Goal: Task Accomplishment & Management: Use online tool/utility

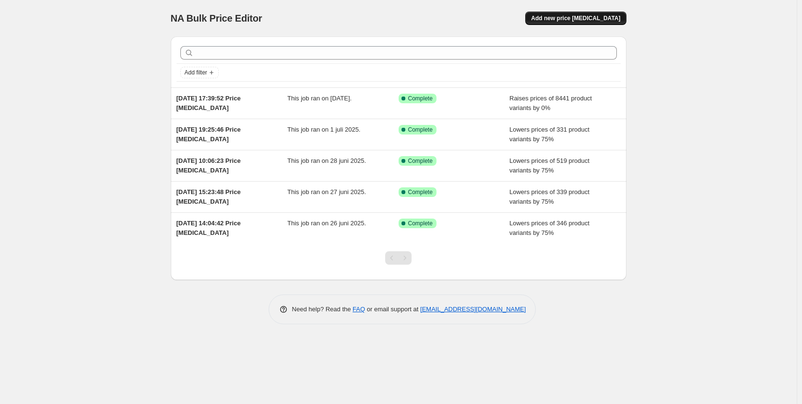
click at [604, 19] on span "Add new price [MEDICAL_DATA]" at bounding box center [575, 18] width 89 height 8
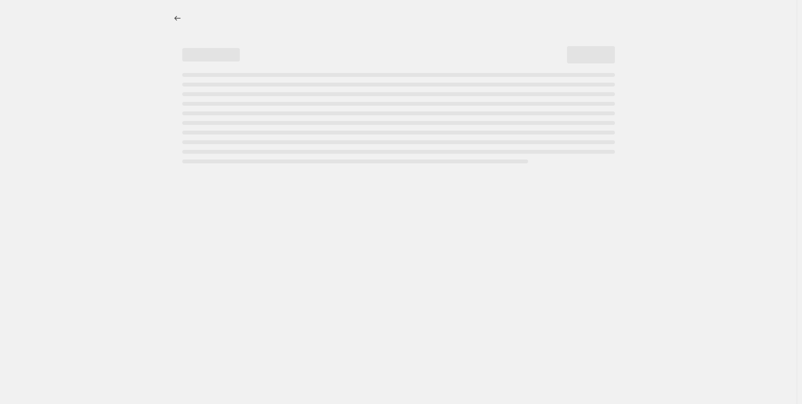
select select "percentage"
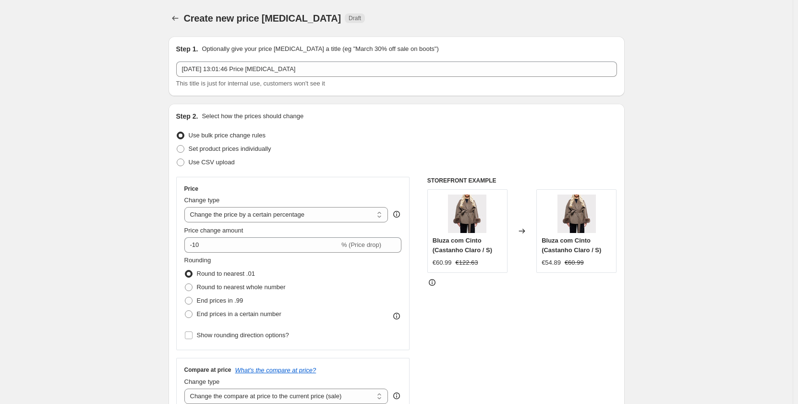
scroll to position [48, 0]
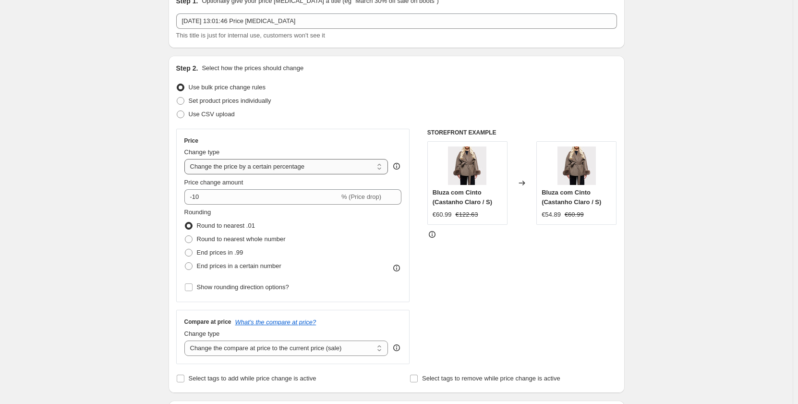
click at [276, 168] on select "Change the price to a certain amount Change the price by a certain amount Chang…" at bounding box center [286, 166] width 204 height 15
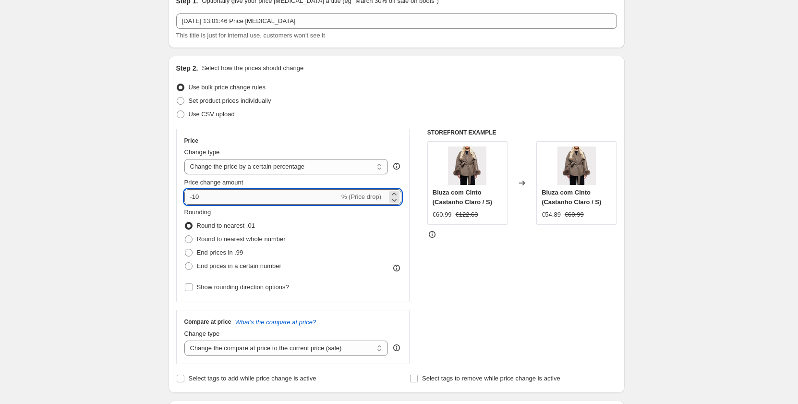
drag, startPoint x: 219, startPoint y: 200, endPoint x: 188, endPoint y: 194, distance: 32.2
click at [188, 194] on input "-10" at bounding box center [261, 196] width 155 height 15
type input "0"
click at [227, 250] on span "End prices in .99" at bounding box center [220, 252] width 47 height 7
click at [185, 249] on input "End prices in .99" at bounding box center [185, 249] width 0 height 0
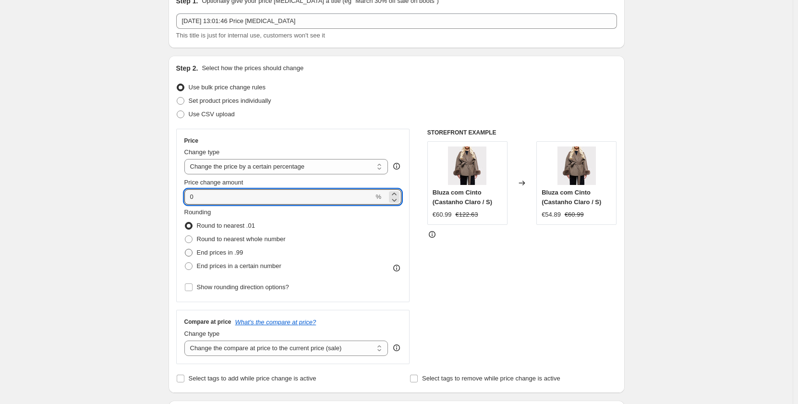
radio input "true"
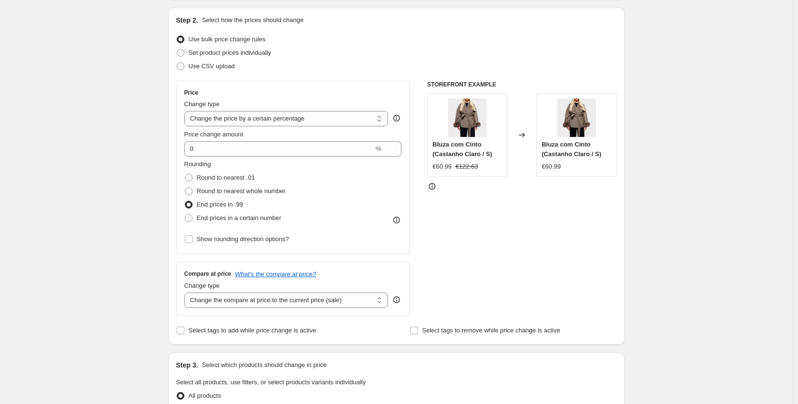
scroll to position [144, 0]
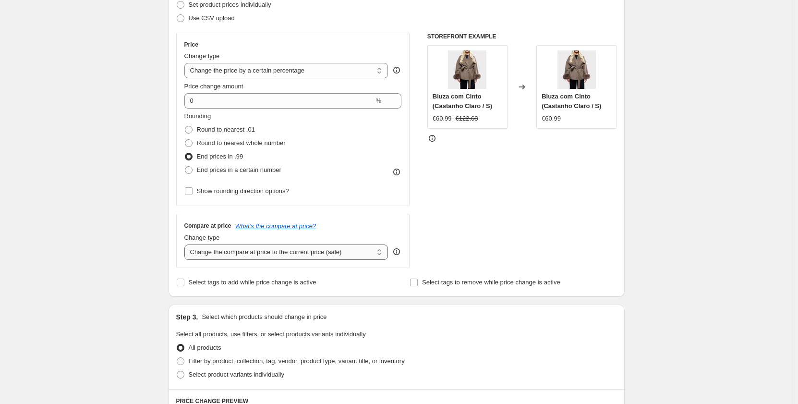
click at [336, 252] on select "Change the compare at price to the current price (sale) Change the compare at p…" at bounding box center [286, 251] width 204 height 15
select select "pp"
click at [186, 244] on select "Change the compare at price to the current price (sale) Change the compare at p…" at bounding box center [286, 251] width 204 height 15
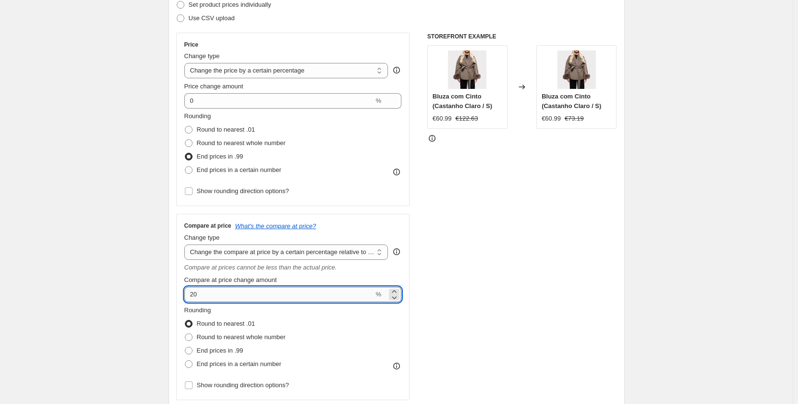
drag, startPoint x: 215, startPoint y: 290, endPoint x: 189, endPoint y: 289, distance: 26.4
click at [189, 289] on input "20" at bounding box center [279, 293] width 190 height 15
drag, startPoint x: 212, startPoint y: 297, endPoint x: 183, endPoint y: 294, distance: 29.0
click at [183, 294] on div "Compare at price What's the compare at price? Change type Change the compare at…" at bounding box center [293, 307] width 234 height 186
drag, startPoint x: 205, startPoint y: 297, endPoint x: 191, endPoint y: 296, distance: 14.4
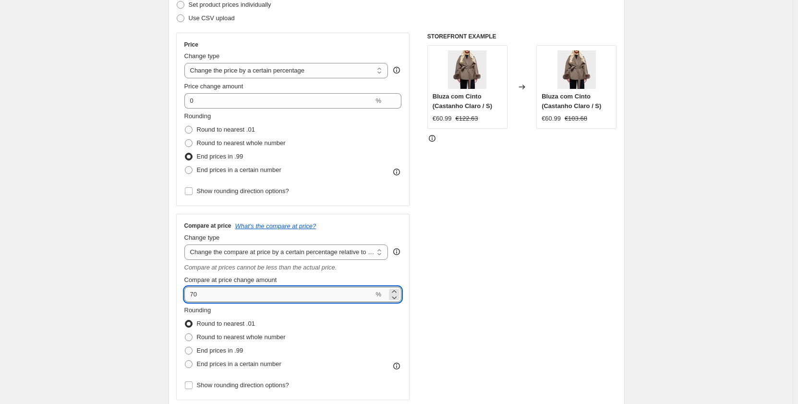
click at [191, 296] on input "70" at bounding box center [279, 293] width 190 height 15
drag, startPoint x: 208, startPoint y: 290, endPoint x: 192, endPoint y: 293, distance: 15.5
click at [192, 293] on input "75" at bounding box center [279, 293] width 190 height 15
drag, startPoint x: 203, startPoint y: 299, endPoint x: 194, endPoint y: 299, distance: 8.2
click at [194, 299] on input "80" at bounding box center [279, 293] width 190 height 15
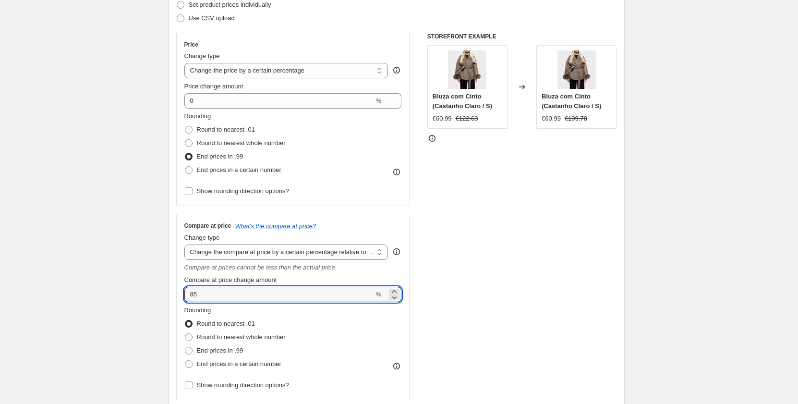
type input "85"
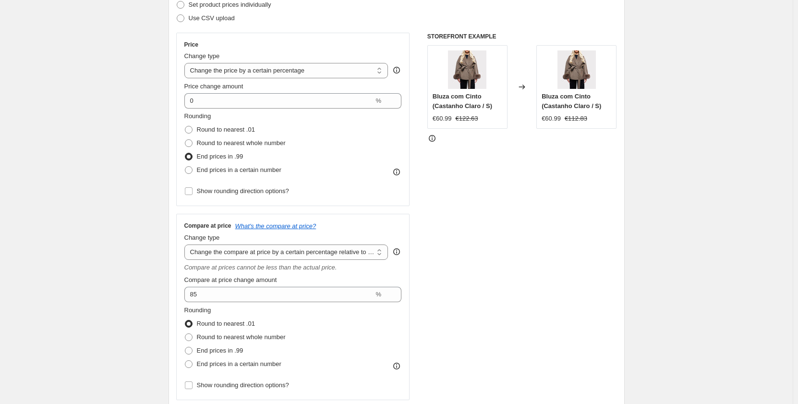
scroll to position [192, 0]
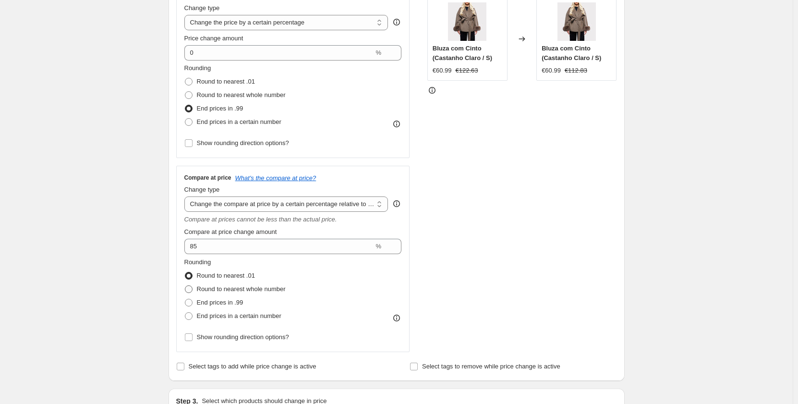
click at [227, 287] on span "Round to nearest whole number" at bounding box center [241, 288] width 89 height 7
click at [185, 286] on input "Round to nearest whole number" at bounding box center [185, 285] width 0 height 0
radio input "true"
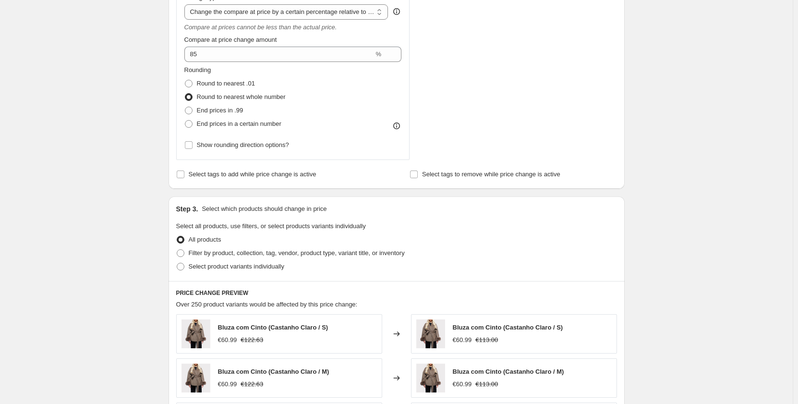
scroll to position [480, 0]
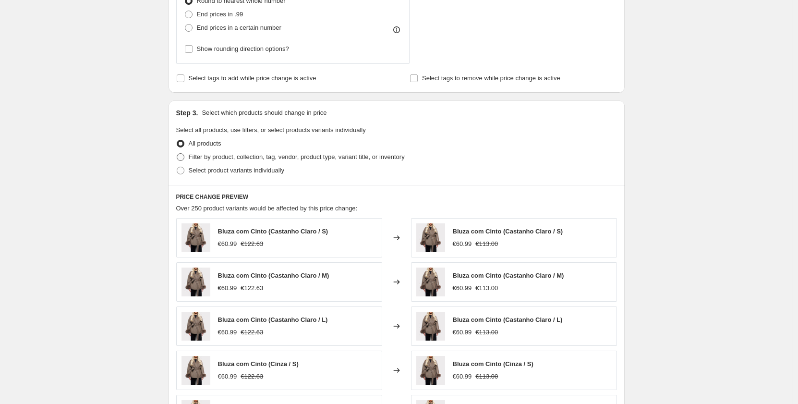
click at [226, 160] on span "Filter by product, collection, tag, vendor, product type, variant title, or inv…" at bounding box center [297, 156] width 216 height 7
click at [177, 154] on input "Filter by product, collection, tag, vendor, product type, variant title, or inv…" at bounding box center [177, 153] width 0 height 0
radio input "true"
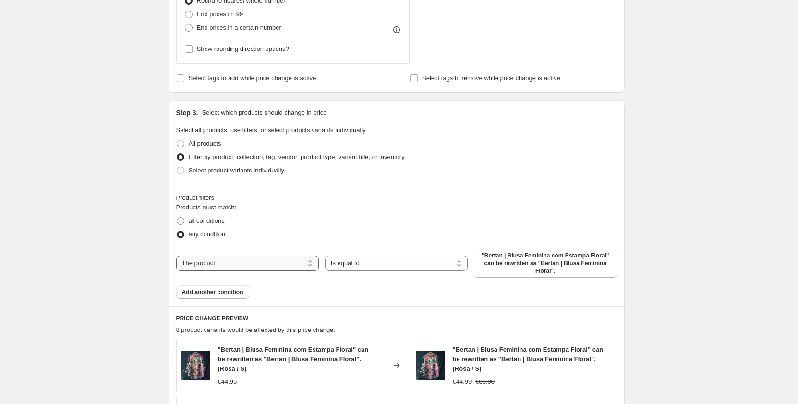
click at [276, 263] on select "The product The product's collection The product's tag The product's vendor The…" at bounding box center [247, 262] width 143 height 15
select select "collection"
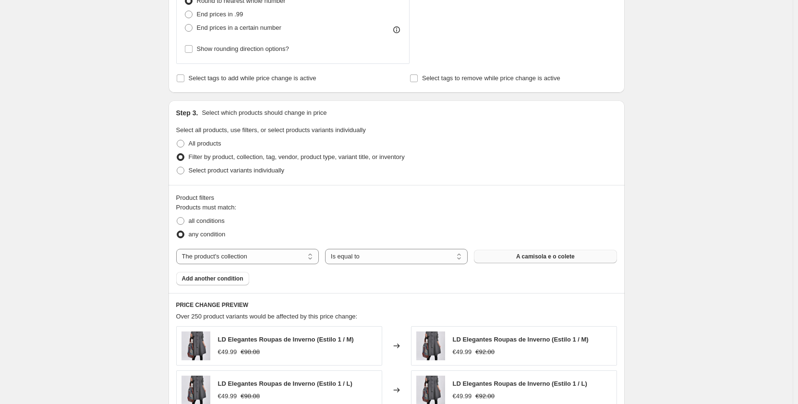
click at [545, 257] on span "A camisola e o colete" at bounding box center [545, 256] width 59 height 8
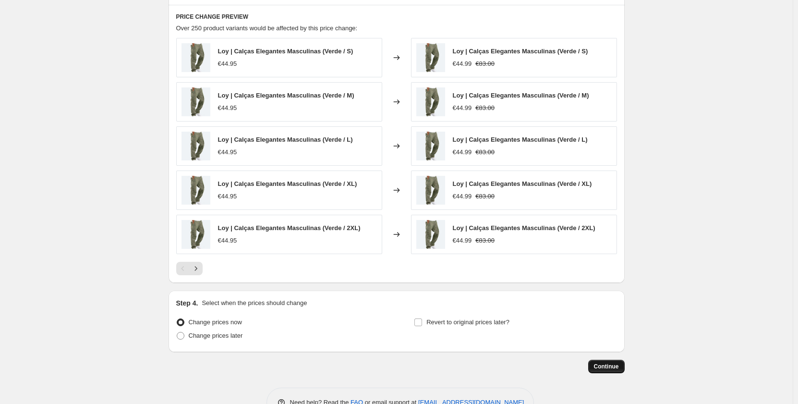
scroll to position [796, 0]
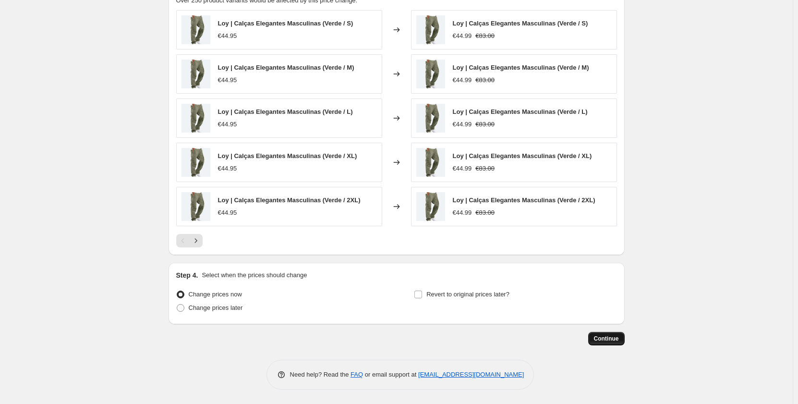
click at [617, 339] on span "Continue" at bounding box center [606, 338] width 25 height 8
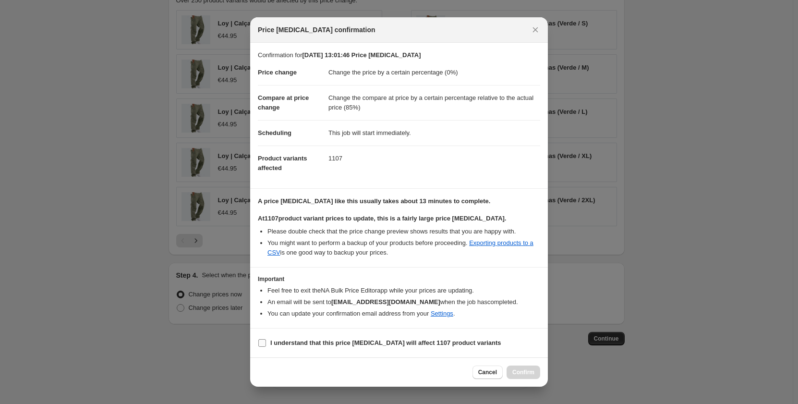
click at [318, 339] on b "I understand that this price [MEDICAL_DATA] will affect 1107 product variants" at bounding box center [385, 342] width 231 height 7
click at [266, 339] on input "I understand that this price [MEDICAL_DATA] will affect 1107 product variants" at bounding box center [262, 343] width 8 height 8
checkbox input "true"
click at [516, 370] on span "Confirm" at bounding box center [523, 372] width 22 height 8
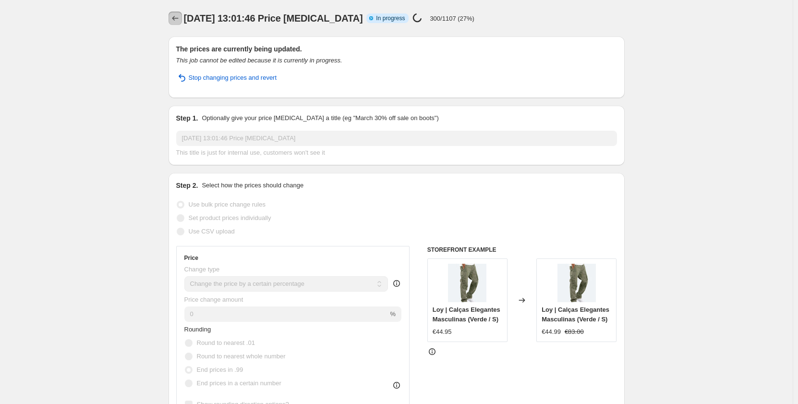
click at [176, 15] on icon "Price change jobs" at bounding box center [175, 18] width 10 height 10
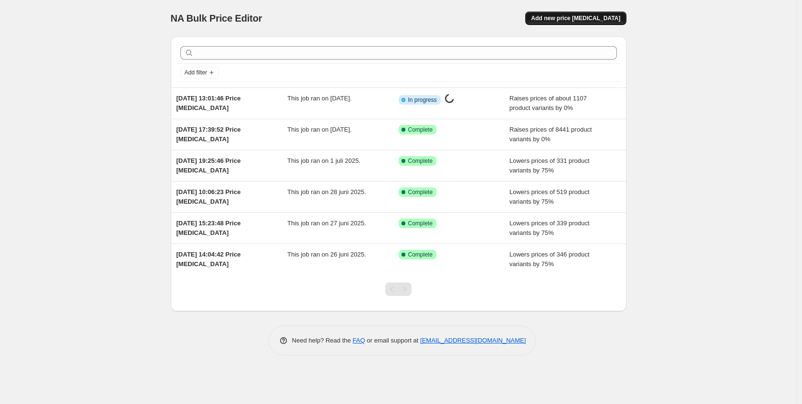
click at [565, 21] on span "Add new price [MEDICAL_DATA]" at bounding box center [575, 18] width 89 height 8
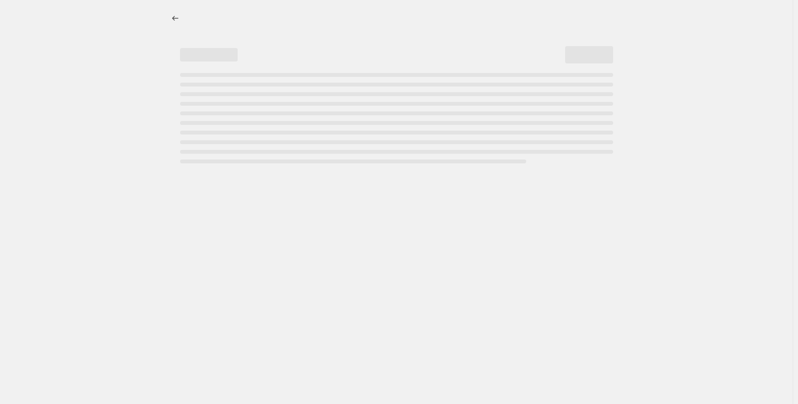
select select "percentage"
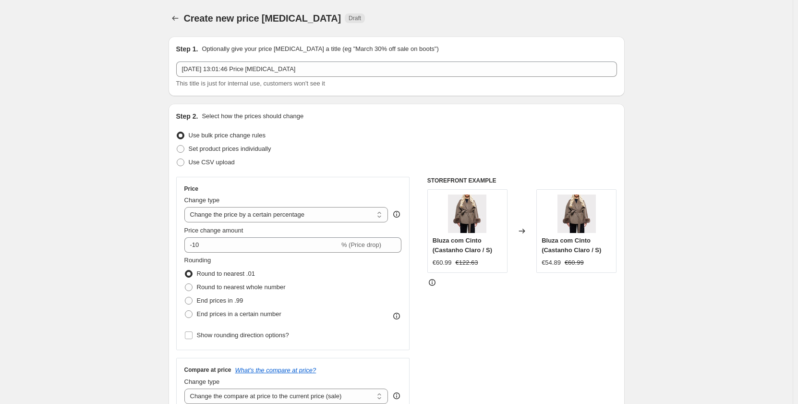
scroll to position [48, 0]
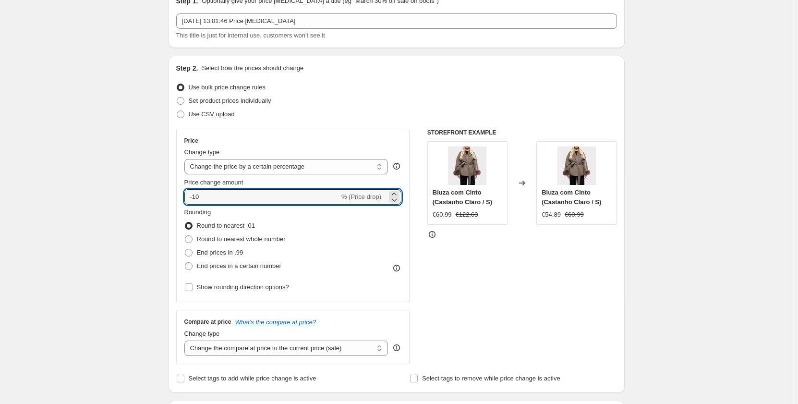
drag, startPoint x: 174, startPoint y: 200, endPoint x: 164, endPoint y: 199, distance: 10.1
type input "0"
click at [229, 254] on span "End prices in .99" at bounding box center [220, 252] width 47 height 7
click at [185, 249] on input "End prices in .99" at bounding box center [185, 249] width 0 height 0
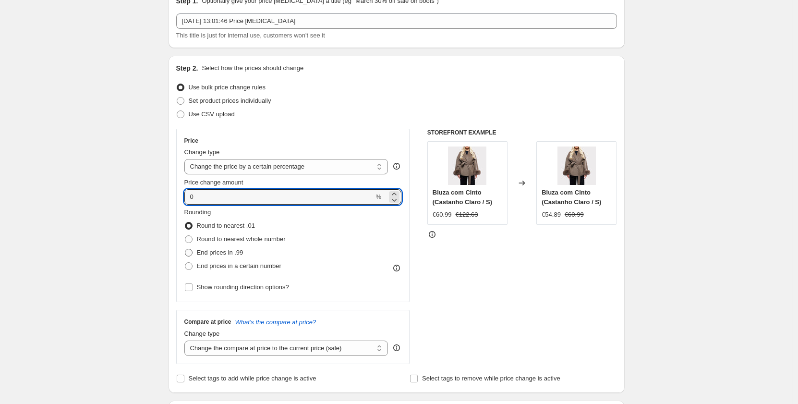
radio input "true"
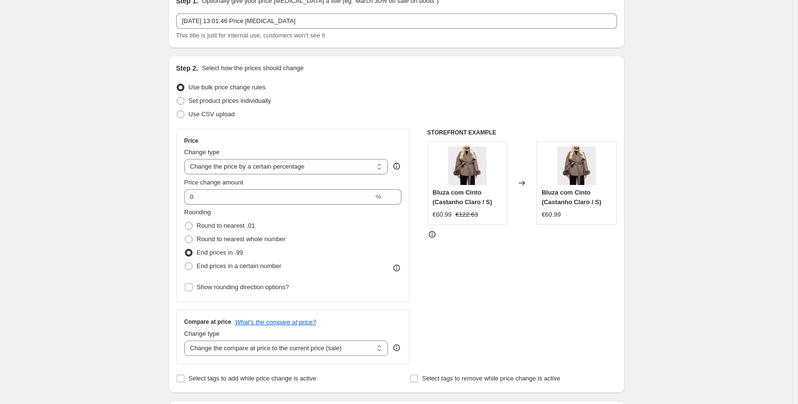
scroll to position [144, 0]
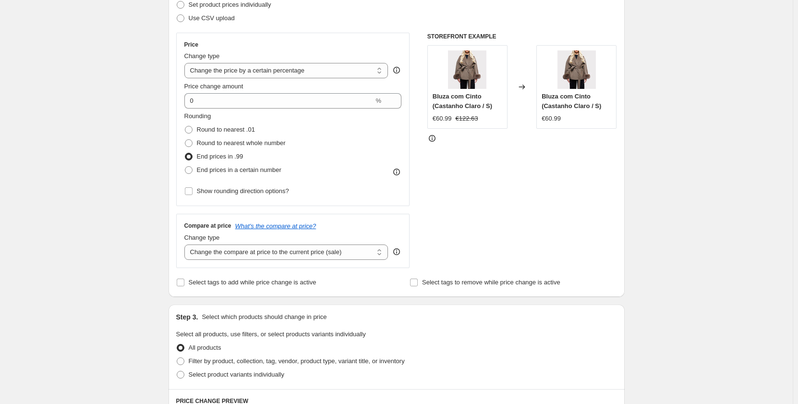
drag, startPoint x: 313, startPoint y: 251, endPoint x: 317, endPoint y: 260, distance: 9.7
click at [313, 251] on select "Change the compare at price to the current price (sale) Change the compare at p…" at bounding box center [286, 251] width 204 height 15
select select "pp"
click at [186, 244] on select "Change the compare at price to the current price (sale) Change the compare at p…" at bounding box center [286, 251] width 204 height 15
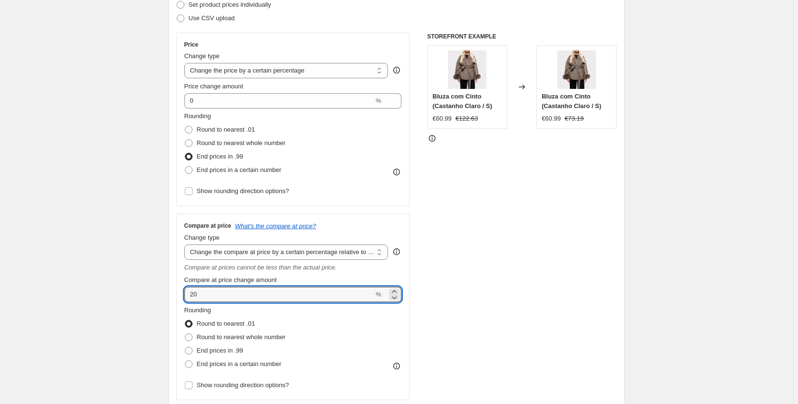
drag, startPoint x: 228, startPoint y: 296, endPoint x: 183, endPoint y: 288, distance: 45.8
click at [183, 288] on div "Compare at price What's the compare at price? Change type Change the compare at…" at bounding box center [293, 307] width 234 height 186
type input "85"
click at [242, 339] on span "Round to nearest whole number" at bounding box center [241, 336] width 89 height 7
click at [185, 334] on input "Round to nearest whole number" at bounding box center [185, 333] width 0 height 0
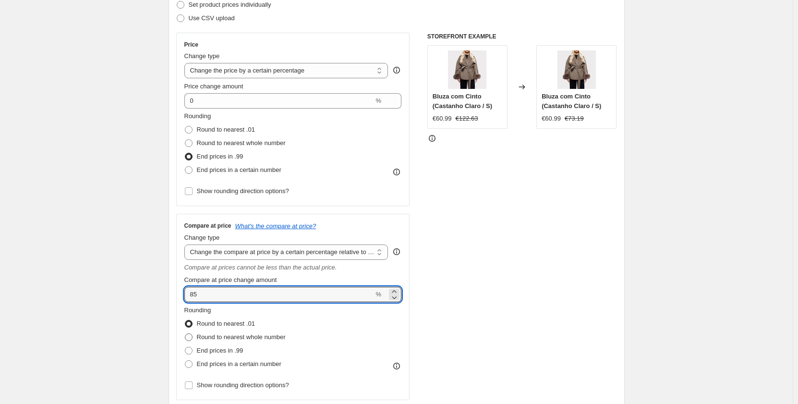
radio input "true"
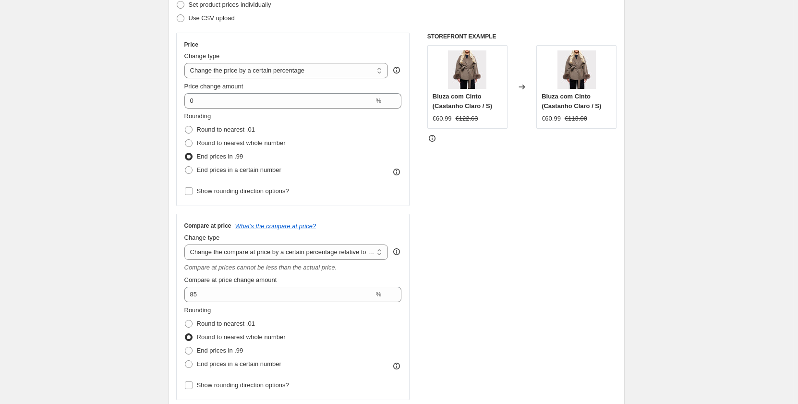
scroll to position [336, 0]
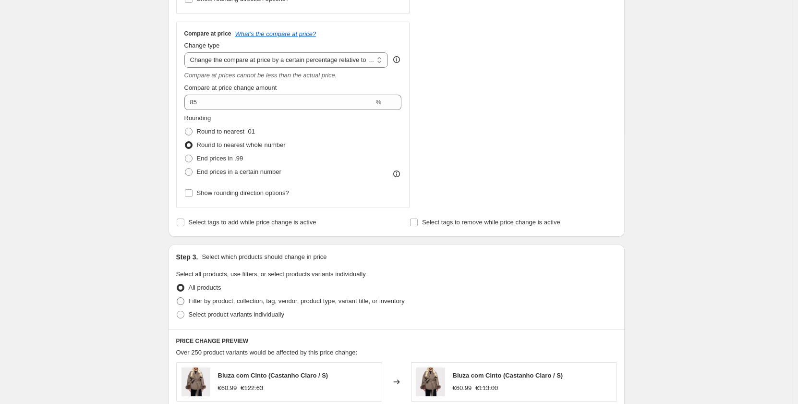
click at [273, 301] on span "Filter by product, collection, tag, vendor, product type, variant title, or inv…" at bounding box center [297, 300] width 216 height 7
click at [177, 298] on input "Filter by product, collection, tag, vendor, product type, variant title, or inv…" at bounding box center [177, 297] width 0 height 0
radio input "true"
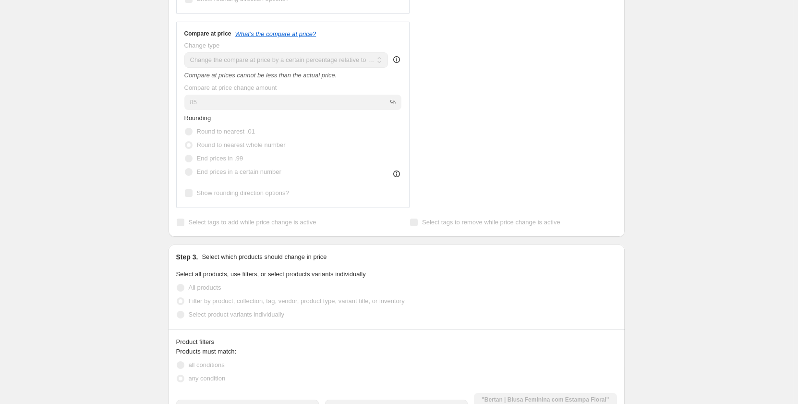
scroll to position [432, 0]
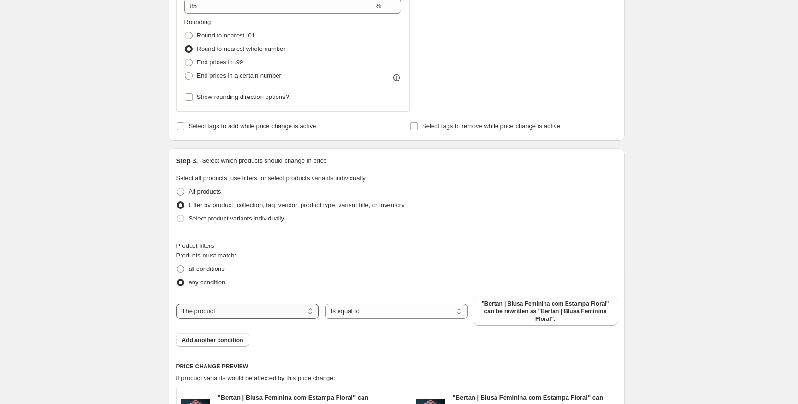
click at [297, 309] on select "The product The product's collection The product's tag The product's vendor The…" at bounding box center [247, 310] width 143 height 15
select select "collection"
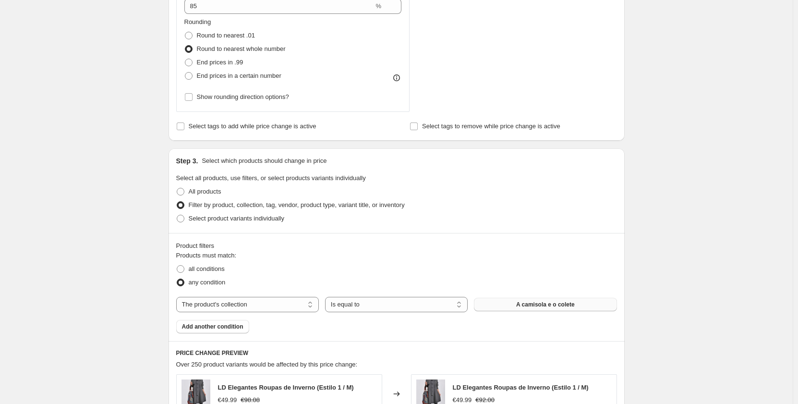
click at [503, 308] on button "A camisola e o colete" at bounding box center [545, 304] width 143 height 13
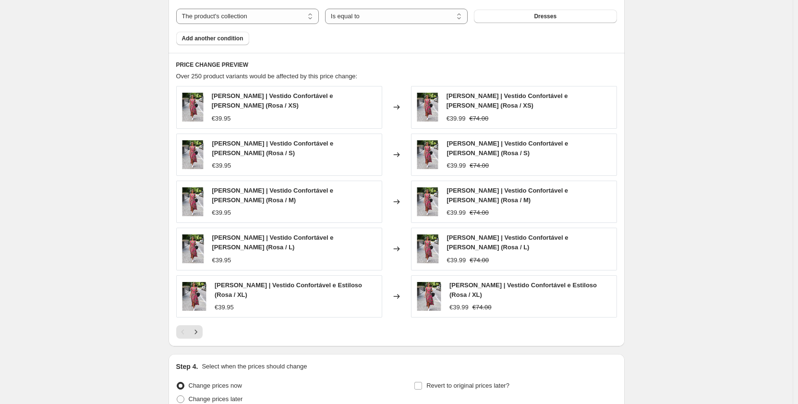
scroll to position [796, 0]
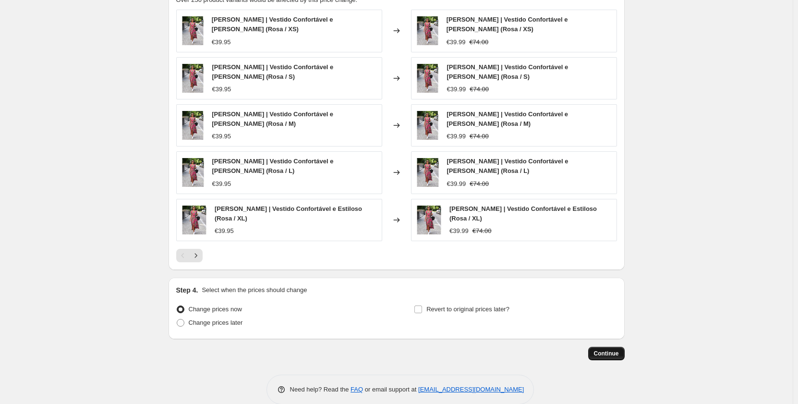
click at [614, 349] on span "Continue" at bounding box center [606, 353] width 25 height 8
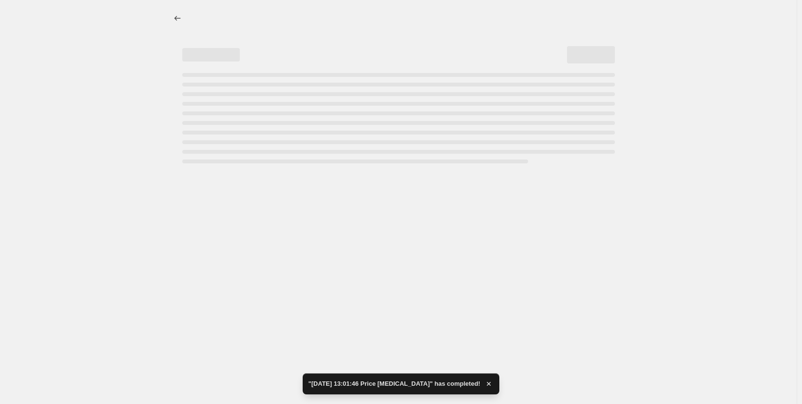
select select "percentage"
select select "pp"
select select "collection"
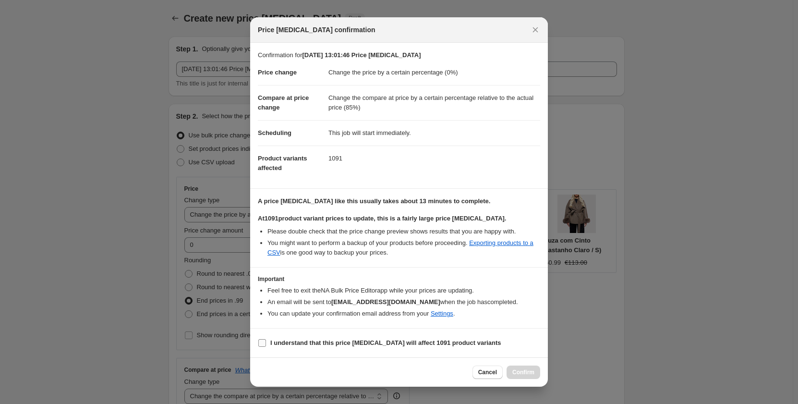
click at [293, 339] on b "I understand that this price [MEDICAL_DATA] will affect 1091 product variants" at bounding box center [385, 342] width 231 height 7
click at [266, 339] on input "I understand that this price [MEDICAL_DATA] will affect 1091 product variants" at bounding box center [262, 343] width 8 height 8
checkbox input "true"
click at [530, 370] on span "Confirm" at bounding box center [523, 372] width 22 height 8
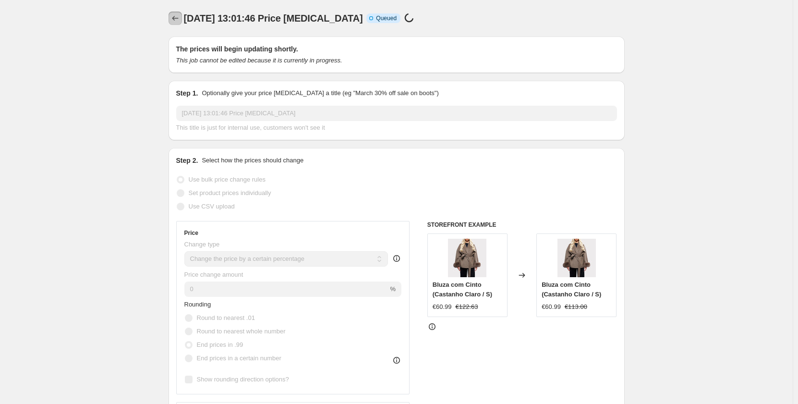
click at [179, 20] on icon "Price change jobs" at bounding box center [175, 18] width 10 height 10
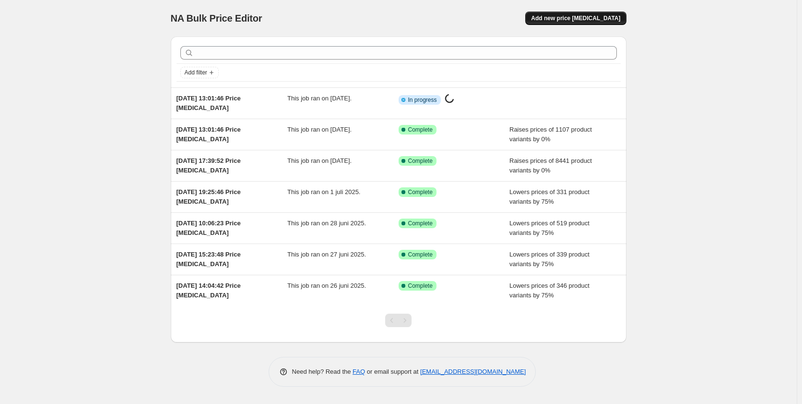
click at [584, 17] on span "Add new price [MEDICAL_DATA]" at bounding box center [575, 18] width 89 height 8
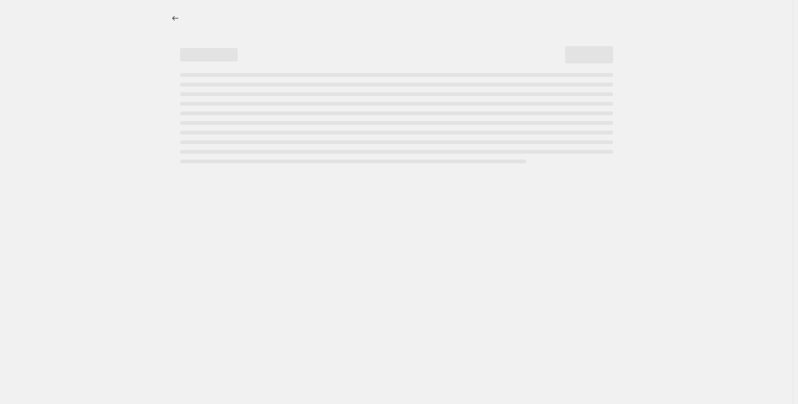
select select "percentage"
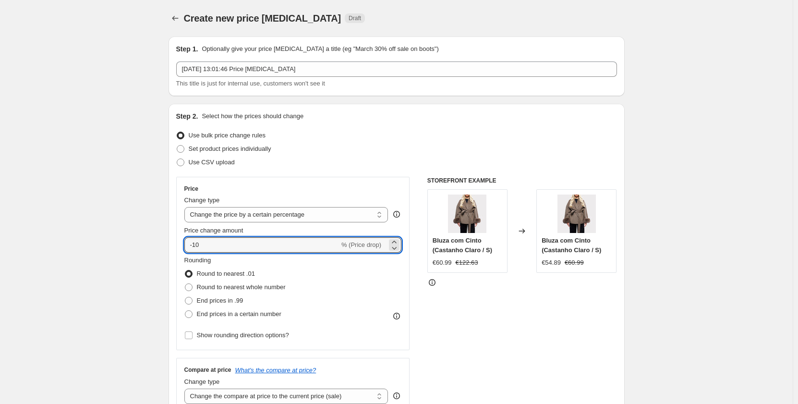
drag, startPoint x: 215, startPoint y: 239, endPoint x: 167, endPoint y: 233, distance: 48.4
type input "0"
click at [204, 298] on span "End prices in .99" at bounding box center [220, 300] width 47 height 7
click at [185, 297] on input "End prices in .99" at bounding box center [185, 297] width 0 height 0
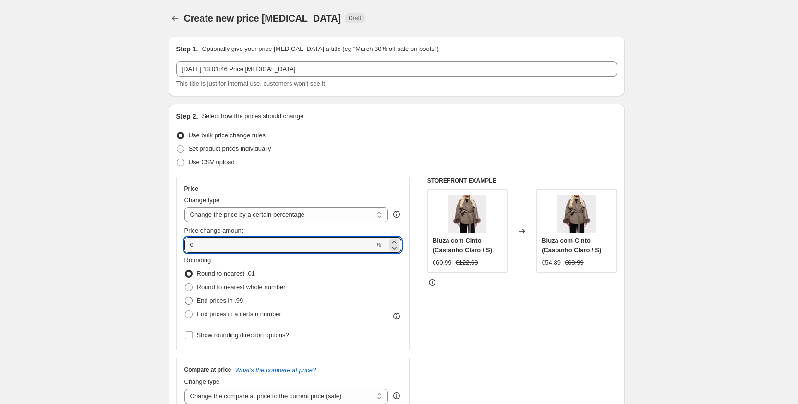
radio input "true"
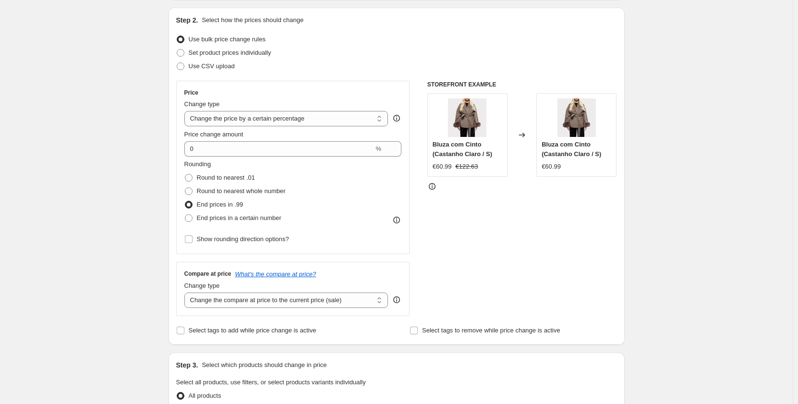
scroll to position [144, 0]
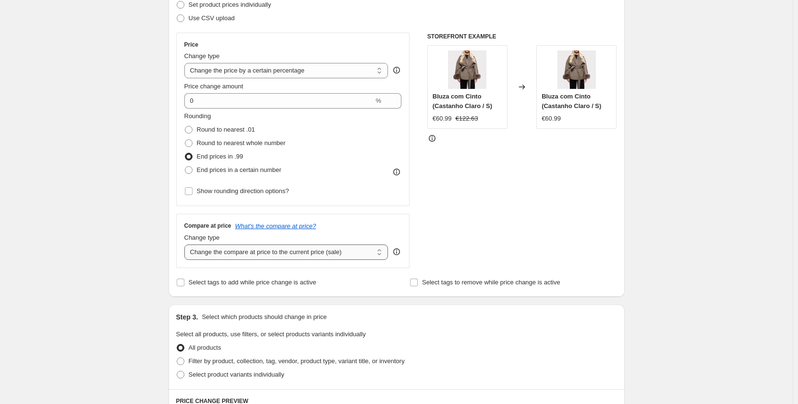
drag, startPoint x: 247, startPoint y: 250, endPoint x: 251, endPoint y: 254, distance: 5.8
click at [247, 250] on select "Change the compare at price to the current price (sale) Change the compare at p…" at bounding box center [286, 251] width 204 height 15
select select "pp"
click at [186, 244] on select "Change the compare at price to the current price (sale) Change the compare at p…" at bounding box center [286, 251] width 204 height 15
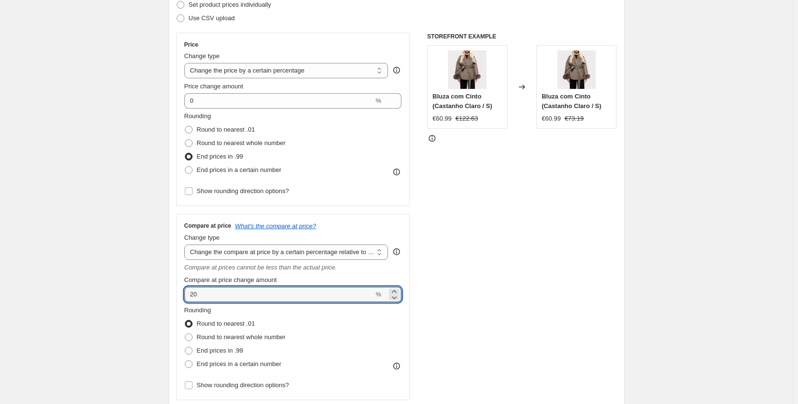
drag, startPoint x: 196, startPoint y: 297, endPoint x: 182, endPoint y: 292, distance: 14.9
click at [182, 292] on div "Compare at price What's the compare at price? Change type Change the compare at…" at bounding box center [293, 307] width 234 height 186
type input "85"
click at [219, 337] on span "Round to nearest whole number" at bounding box center [241, 336] width 89 height 7
click at [185, 334] on input "Round to nearest whole number" at bounding box center [185, 333] width 0 height 0
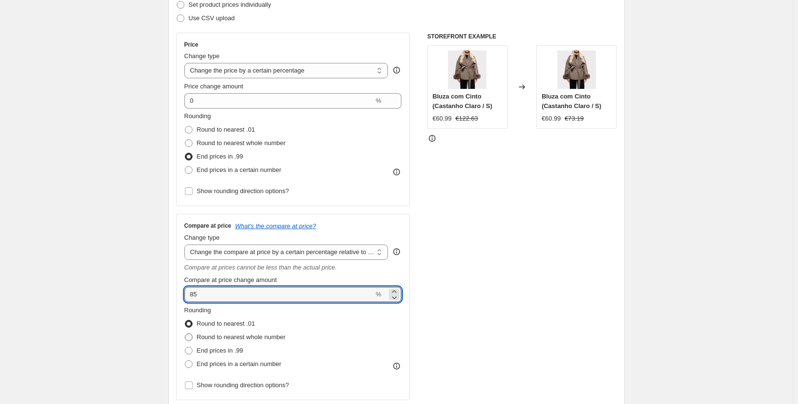
radio input "true"
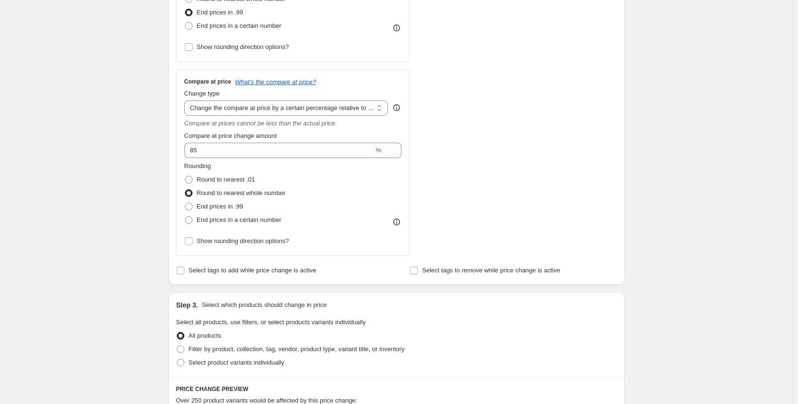
scroll to position [384, 0]
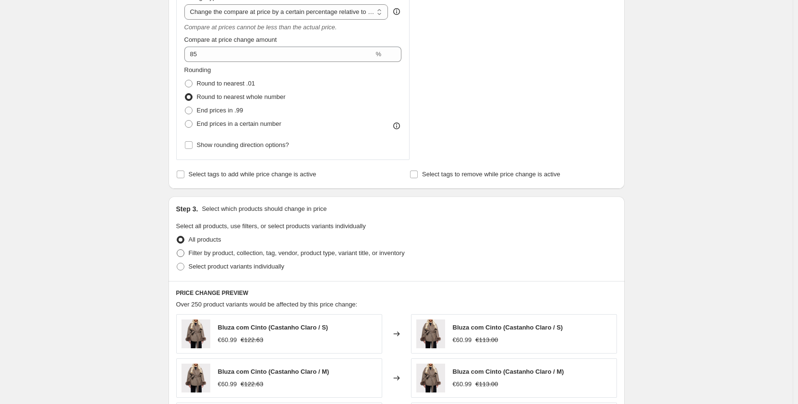
click at [214, 257] on span "Filter by product, collection, tag, vendor, product type, variant title, or inv…" at bounding box center [297, 253] width 216 height 10
click at [177, 250] on input "Filter by product, collection, tag, vendor, product type, variant title, or inv…" at bounding box center [177, 249] width 0 height 0
radio input "true"
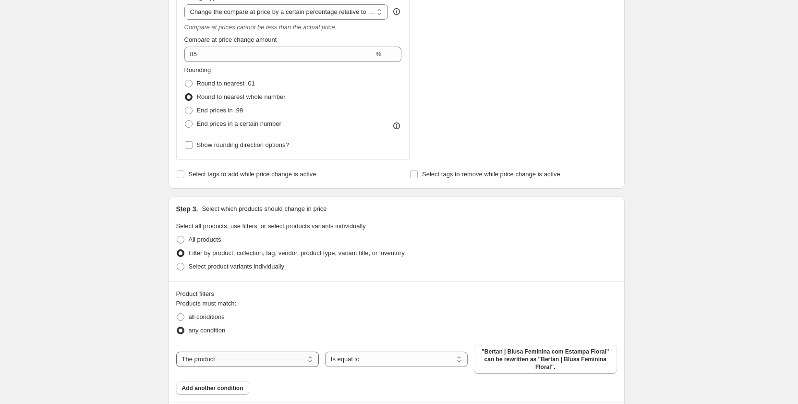
click at [270, 352] on select "The product The product's collection The product's tag The product's vendor The…" at bounding box center [247, 358] width 143 height 15
select select "collection"
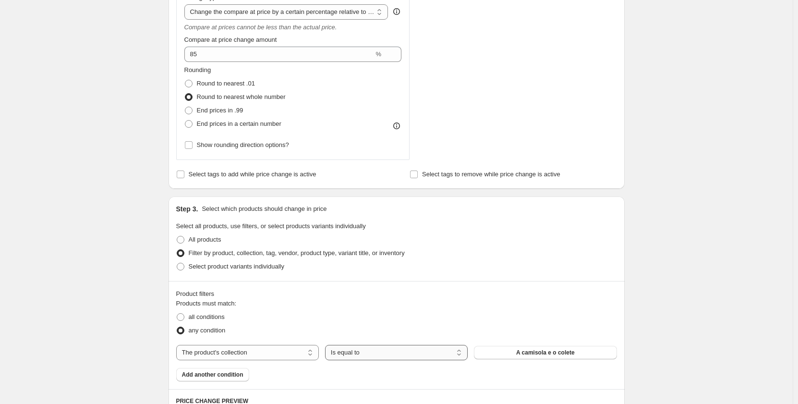
click at [383, 358] on select "Is equal to Is not equal to" at bounding box center [396, 352] width 143 height 15
drag, startPoint x: 538, startPoint y: 343, endPoint x: 542, endPoint y: 350, distance: 8.0
click at [538, 344] on div "Products must match: all conditions any condition The product The product's col…" at bounding box center [396, 339] width 441 height 83
click at [543, 353] on span "A camisola e o colete" at bounding box center [545, 352] width 59 height 8
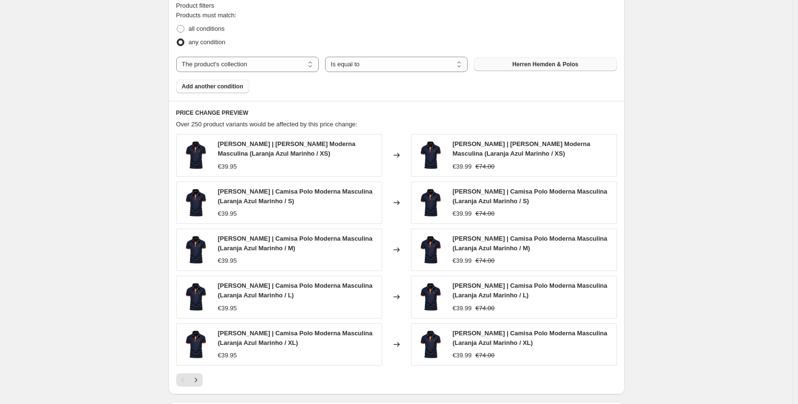
scroll to position [811, 0]
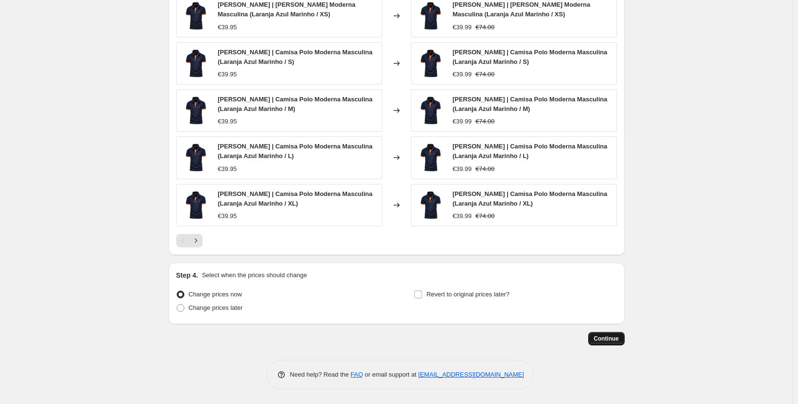
click at [609, 339] on span "Continue" at bounding box center [606, 338] width 25 height 8
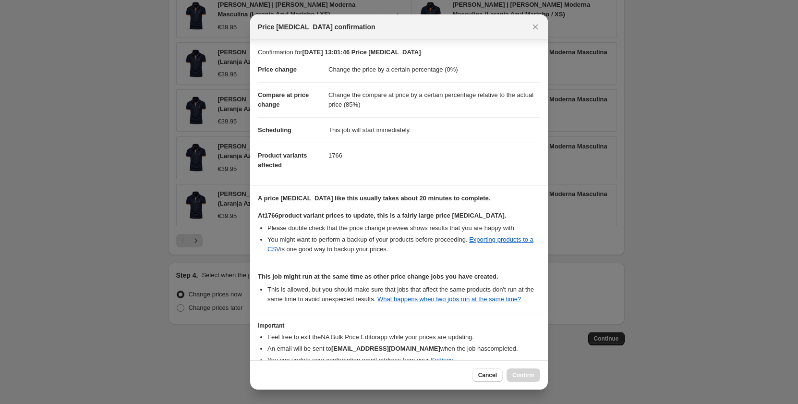
scroll to position [53, 0]
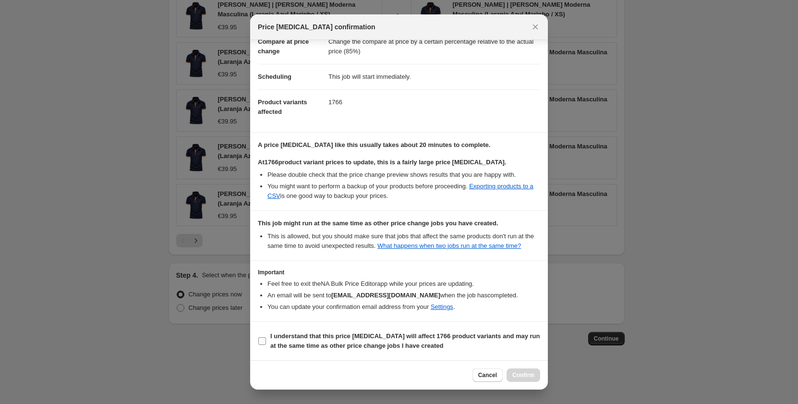
click at [283, 340] on b "I understand that this price [MEDICAL_DATA] will affect 1766 product variants a…" at bounding box center [405, 340] width 270 height 17
click at [266, 340] on input "I understand that this price [MEDICAL_DATA] will affect 1766 product variants a…" at bounding box center [262, 341] width 8 height 8
checkbox input "true"
click at [520, 374] on span "Confirm" at bounding box center [523, 375] width 22 height 8
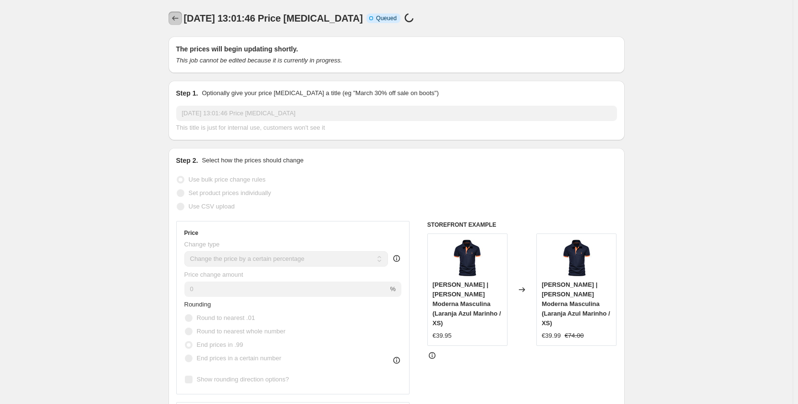
click at [179, 23] on button "Price change jobs" at bounding box center [174, 18] width 13 height 13
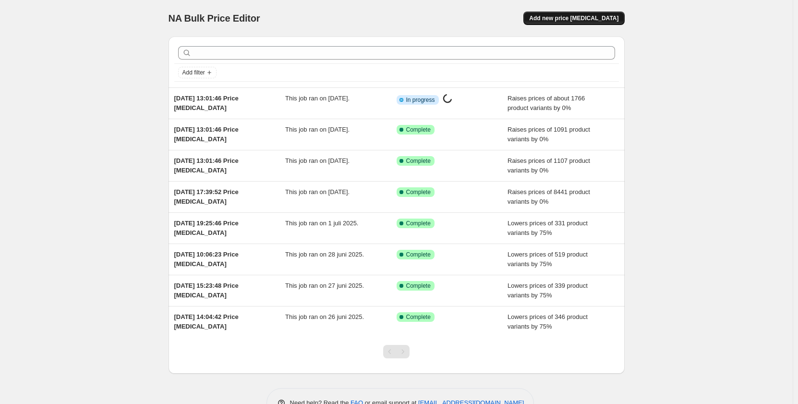
click at [577, 22] on button "Add new price [MEDICAL_DATA]" at bounding box center [573, 18] width 101 height 13
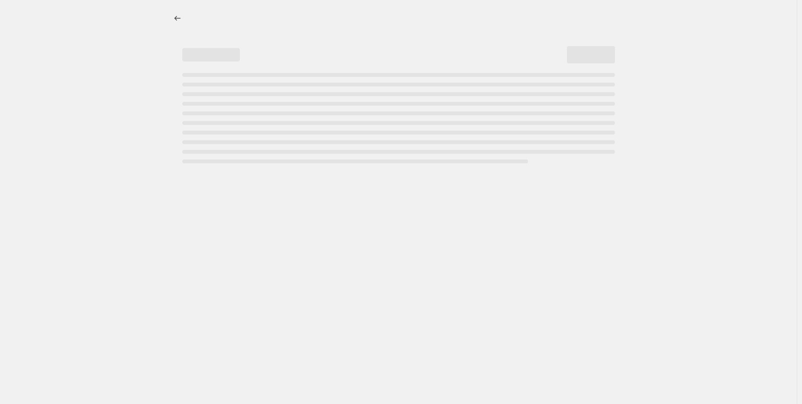
select select "percentage"
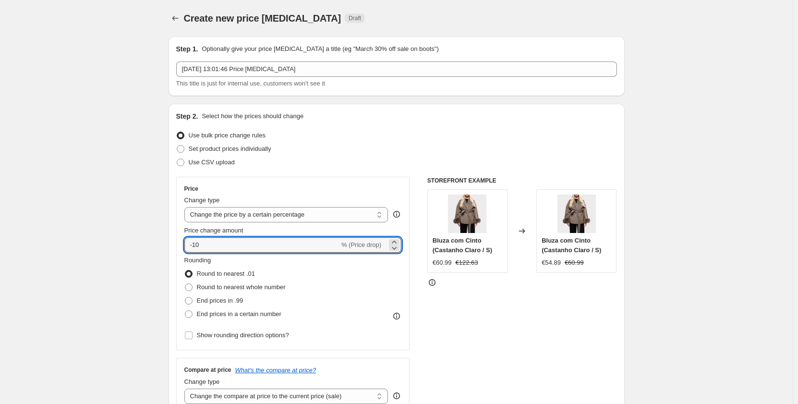
drag, startPoint x: 238, startPoint y: 247, endPoint x: 182, endPoint y: 247, distance: 55.2
click at [182, 247] on div "Price Change type Change the price to a certain amount Change the price by a ce…" at bounding box center [293, 263] width 234 height 173
type input "0"
click at [203, 299] on span "End prices in .99" at bounding box center [220, 300] width 47 height 7
click at [185, 297] on input "End prices in .99" at bounding box center [185, 297] width 0 height 0
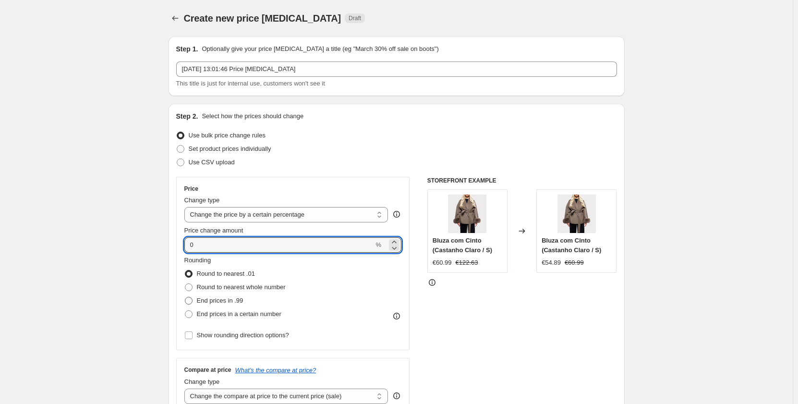
radio input "true"
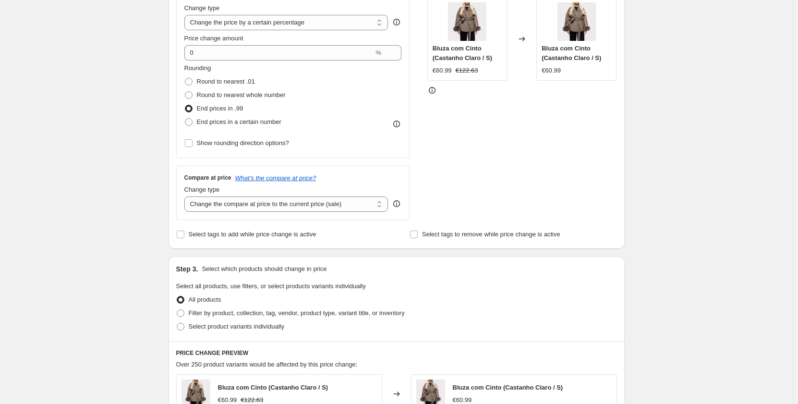
scroll to position [240, 0]
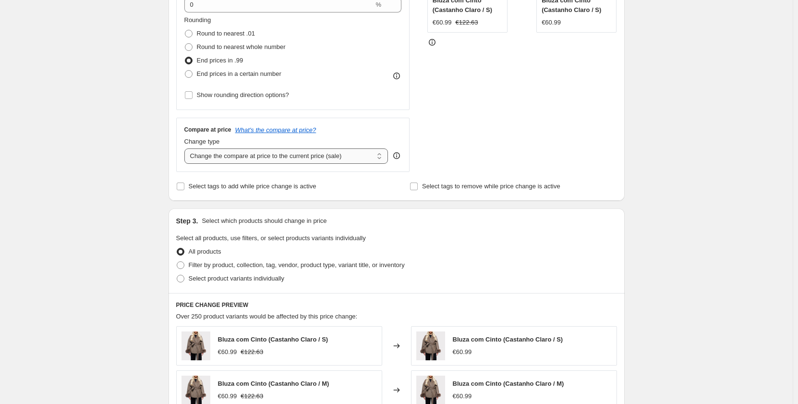
click at [283, 159] on select "Change the compare at price to the current price (sale) Change the compare at p…" at bounding box center [286, 155] width 204 height 15
select select "pp"
click at [186, 148] on select "Change the compare at price to the current price (sale) Change the compare at p…" at bounding box center [286, 155] width 204 height 15
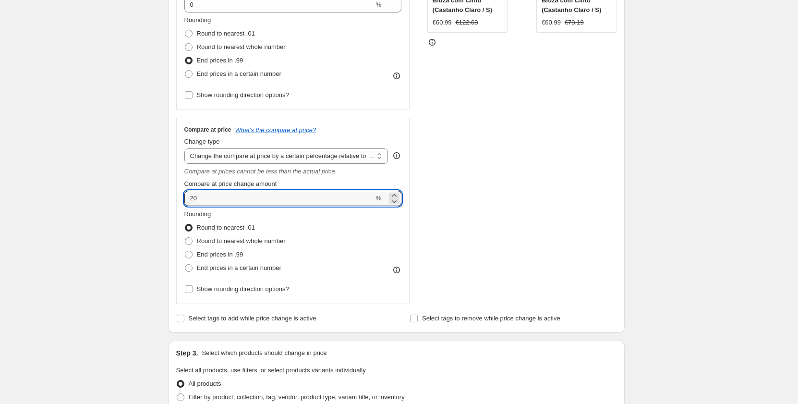
drag, startPoint x: 224, startPoint y: 203, endPoint x: 184, endPoint y: 192, distance: 41.2
click at [184, 192] on div "Compare at price What's the compare at price? Change type Change the compare at…" at bounding box center [293, 211] width 234 height 186
type input "85"
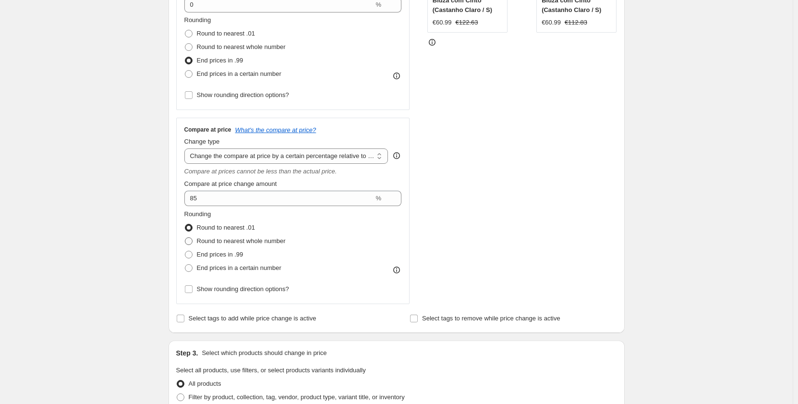
click at [217, 240] on span "Round to nearest whole number" at bounding box center [241, 240] width 89 height 7
click at [185, 238] on input "Round to nearest whole number" at bounding box center [185, 237] width 0 height 0
radio input "true"
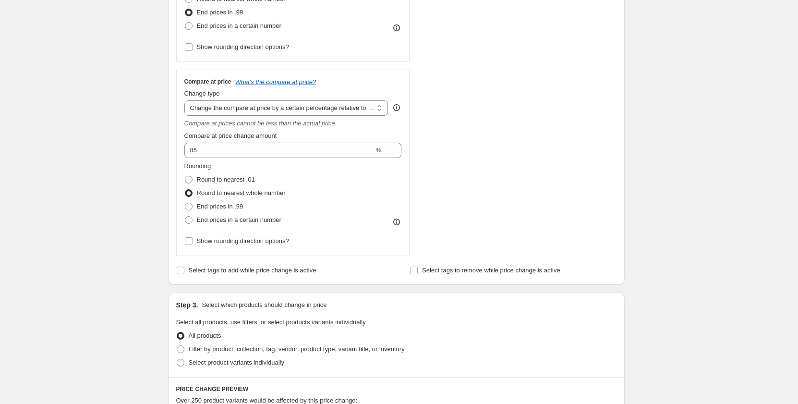
scroll to position [432, 0]
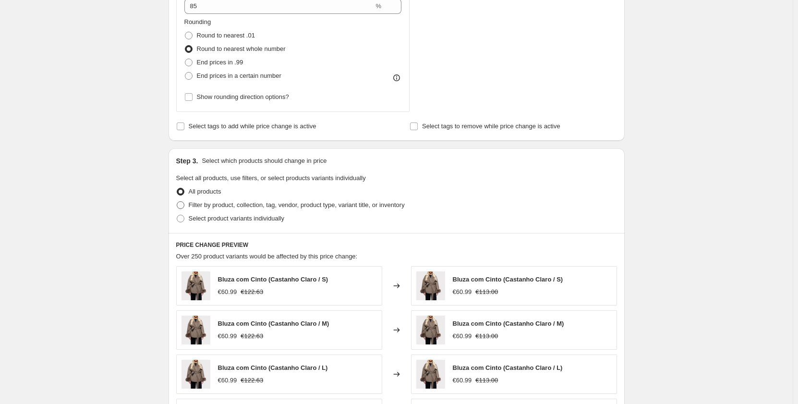
click at [234, 208] on span "Filter by product, collection, tag, vendor, product type, variant title, or inv…" at bounding box center [297, 204] width 216 height 7
click at [177, 202] on input "Filter by product, collection, tag, vendor, product type, variant title, or inv…" at bounding box center [177, 201] width 0 height 0
radio input "true"
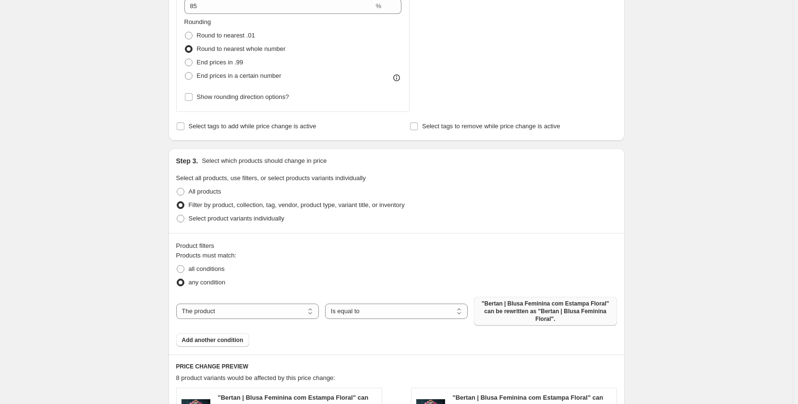
click at [514, 308] on span ""Bertan | Blusa Feminina com Estampa Floral" can be rewritten as "Bertan | Blus…" at bounding box center [544, 310] width 131 height 23
click at [310, 306] on select "The product The product's collection The product's tag The product's vendor The…" at bounding box center [247, 310] width 143 height 15
select select "collection"
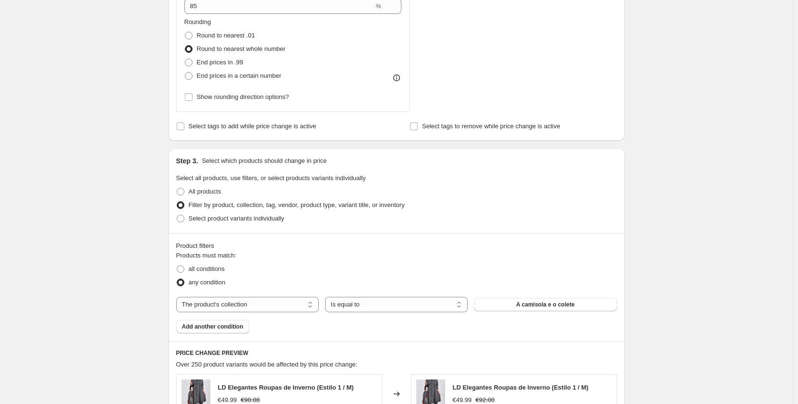
click at [533, 304] on span "A camisola e o colete" at bounding box center [545, 304] width 59 height 8
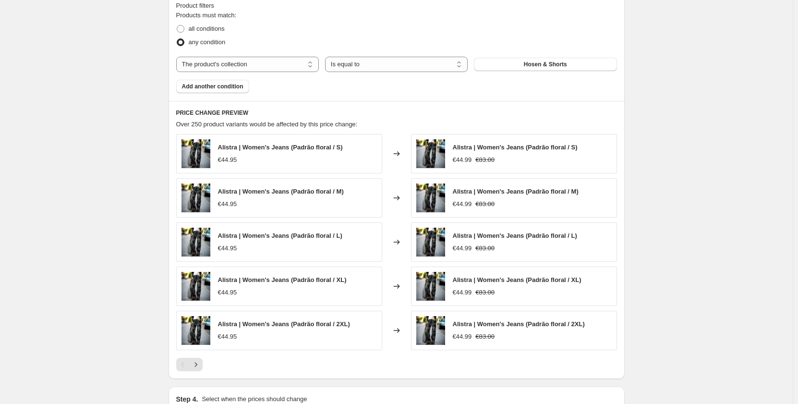
scroll to position [796, 0]
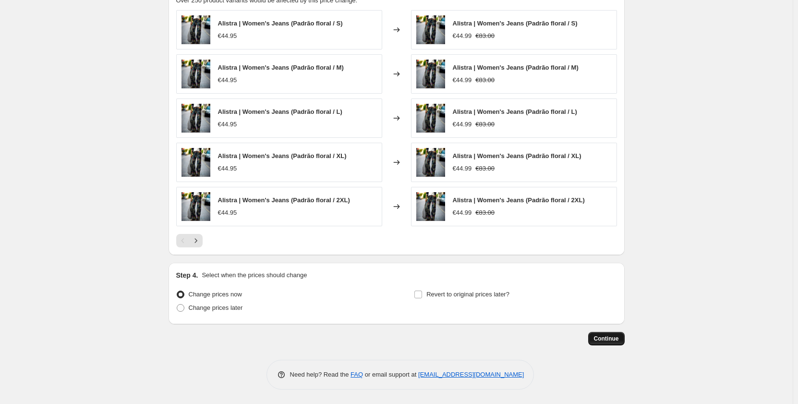
click at [615, 337] on span "Continue" at bounding box center [606, 338] width 25 height 8
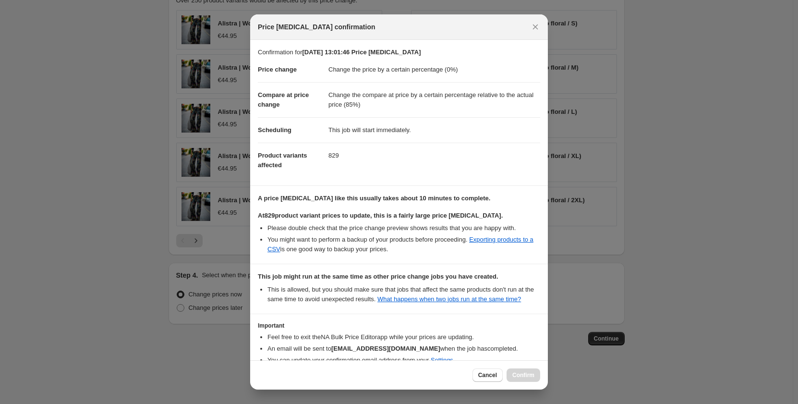
scroll to position [53, 0]
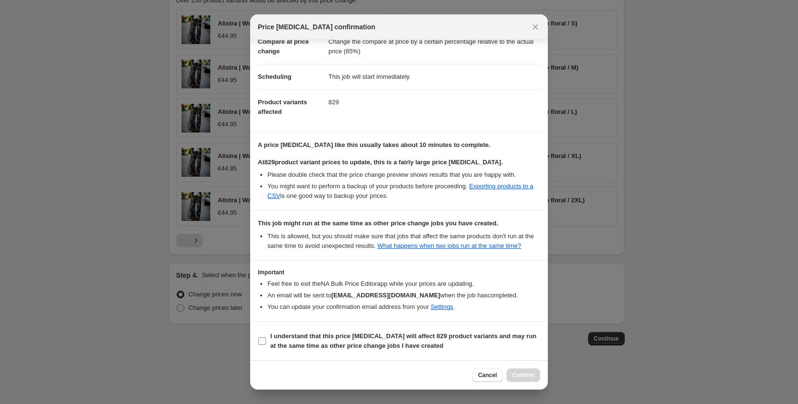
drag, startPoint x: 273, startPoint y: 340, endPoint x: 285, endPoint y: 340, distance: 12.0
click at [273, 340] on b "I understand that this price [MEDICAL_DATA] will affect 829 product variants an…" at bounding box center [403, 340] width 266 height 17
click at [266, 340] on input "I understand that this price [MEDICAL_DATA] will affect 829 product variants an…" at bounding box center [262, 341] width 8 height 8
checkbox input "true"
click at [522, 379] on button "Confirm" at bounding box center [523, 374] width 34 height 13
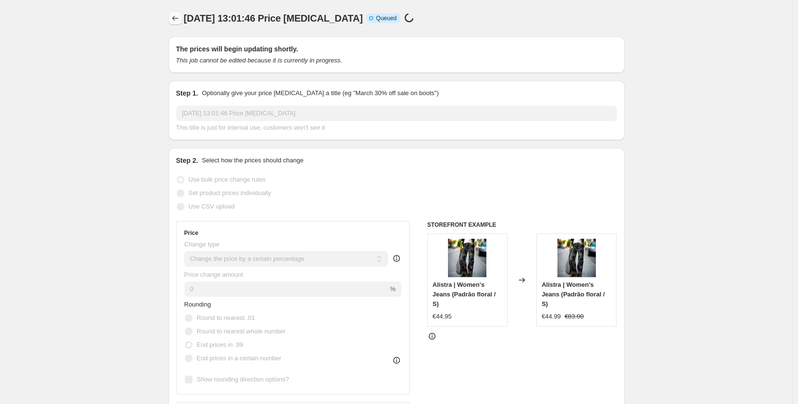
click at [179, 20] on icon "Price change jobs" at bounding box center [175, 18] width 10 height 10
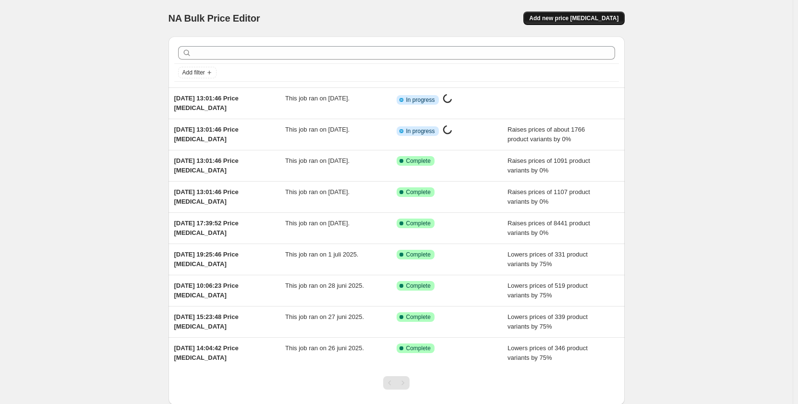
click at [588, 20] on span "Add new price [MEDICAL_DATA]" at bounding box center [573, 18] width 89 height 8
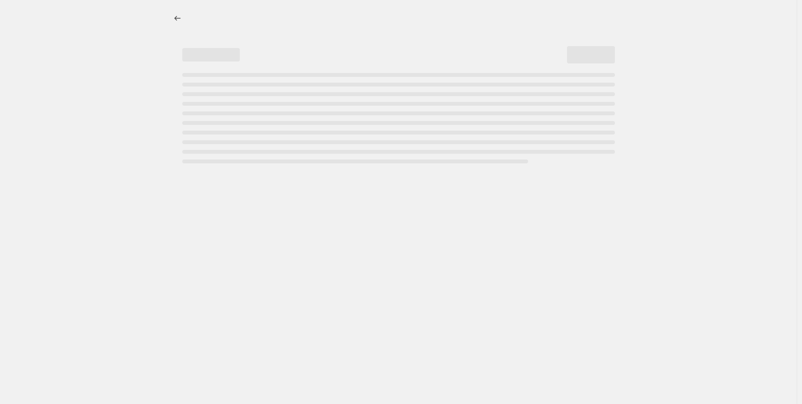
select select "percentage"
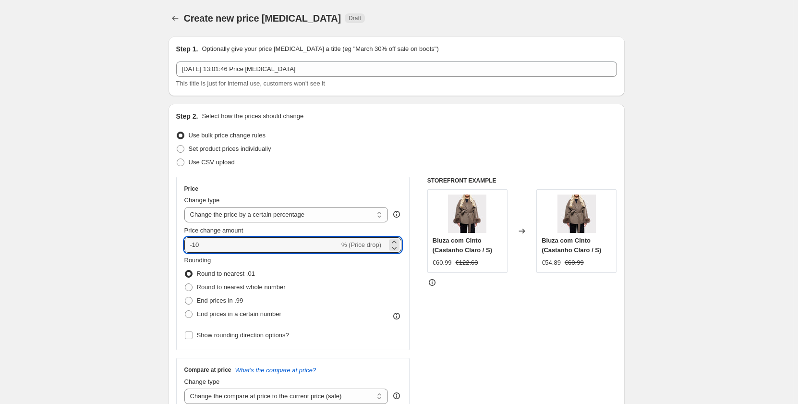
type input "0"
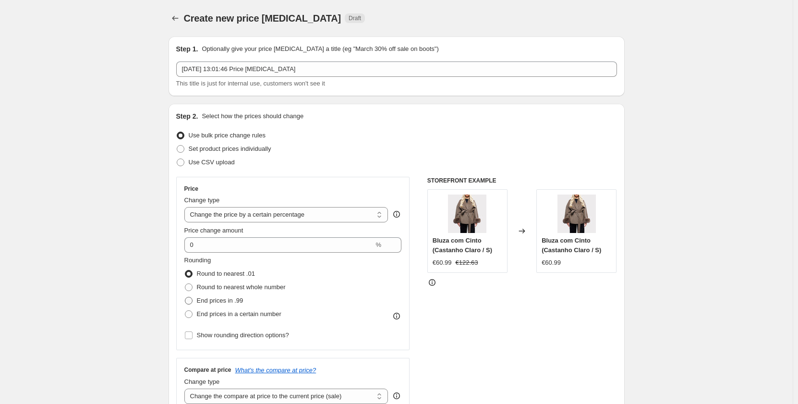
click at [213, 302] on span "End prices in .99" at bounding box center [220, 300] width 47 height 7
click at [185, 297] on input "End prices in .99" at bounding box center [185, 297] width 0 height 0
radio input "true"
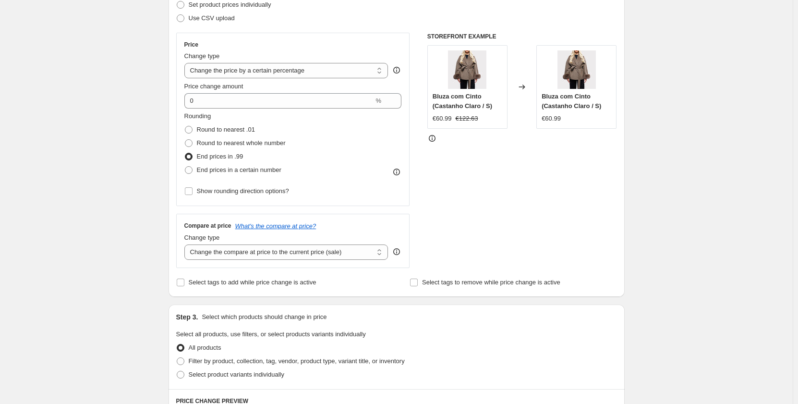
scroll to position [240, 0]
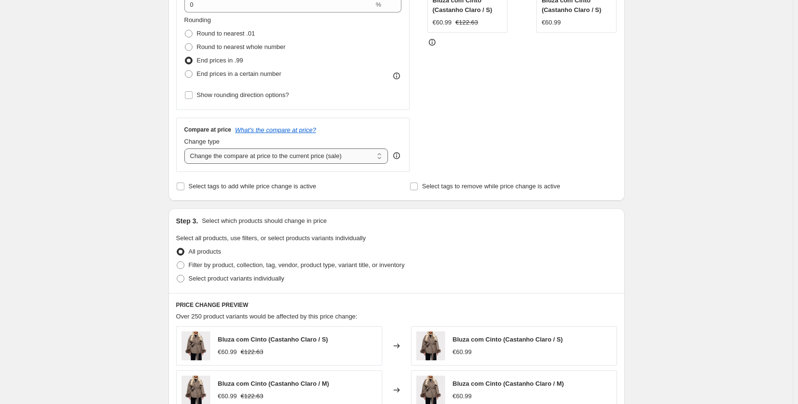
click at [345, 155] on select "Change the compare at price to the current price (sale) Change the compare at p…" at bounding box center [286, 155] width 204 height 15
select select "pp"
click at [186, 148] on select "Change the compare at price to the current price (sale) Change the compare at p…" at bounding box center [286, 155] width 204 height 15
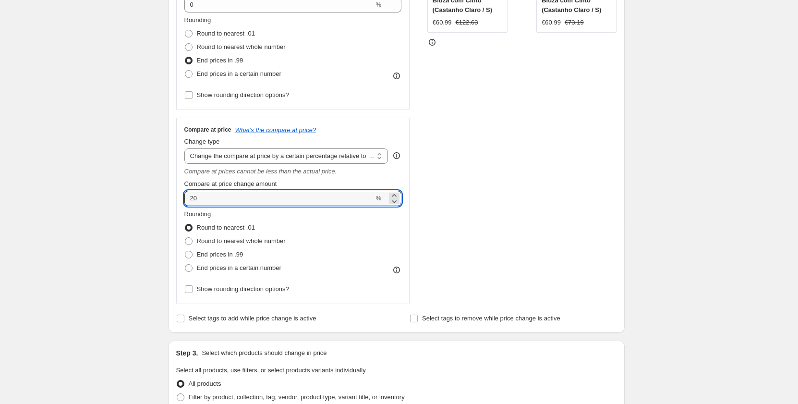
click at [163, 195] on div "Step 1. Optionally give your price [MEDICAL_DATA] a title (eg "March 30% off sa…" at bounding box center [393, 291] width 464 height 1004
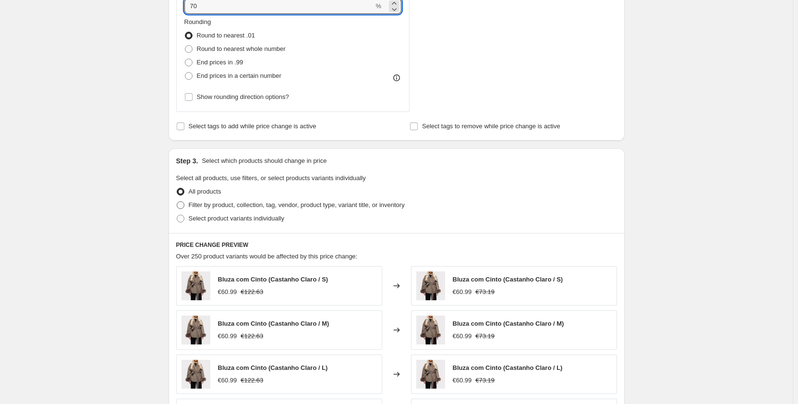
type input "70"
click at [248, 206] on span "Filter by product, collection, tag, vendor, product type, variant title, or inv…" at bounding box center [297, 204] width 216 height 7
click at [177, 202] on input "Filter by product, collection, tag, vendor, product type, variant title, or inv…" at bounding box center [177, 201] width 0 height 0
radio input "true"
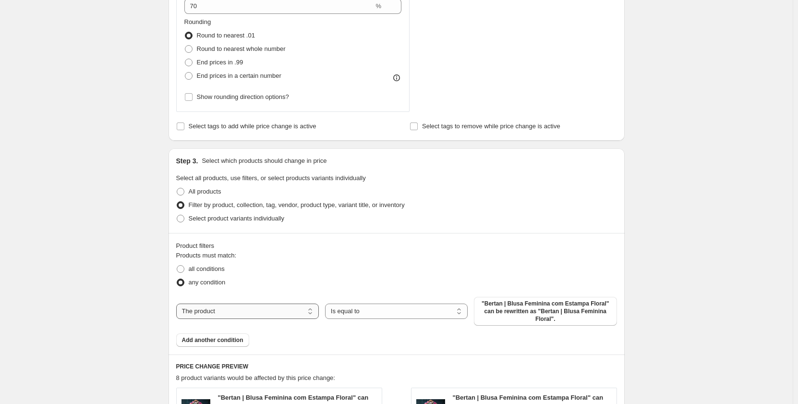
click at [279, 303] on select "The product The product's collection The product's tag The product's vendor The…" at bounding box center [247, 310] width 143 height 15
select select "collection"
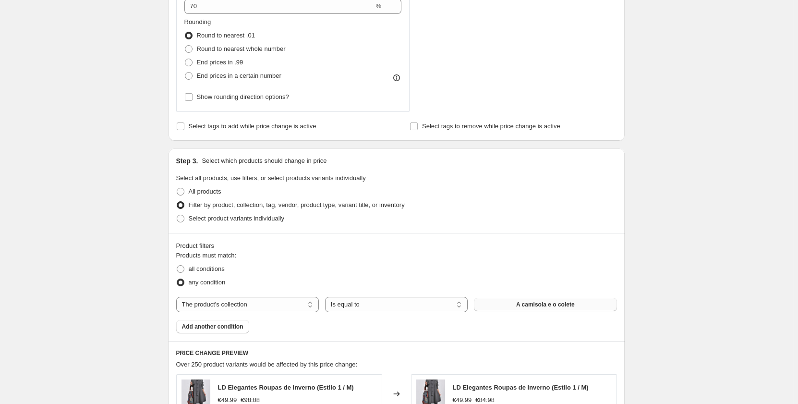
click at [543, 306] on span "A camisola e o colete" at bounding box center [545, 304] width 59 height 8
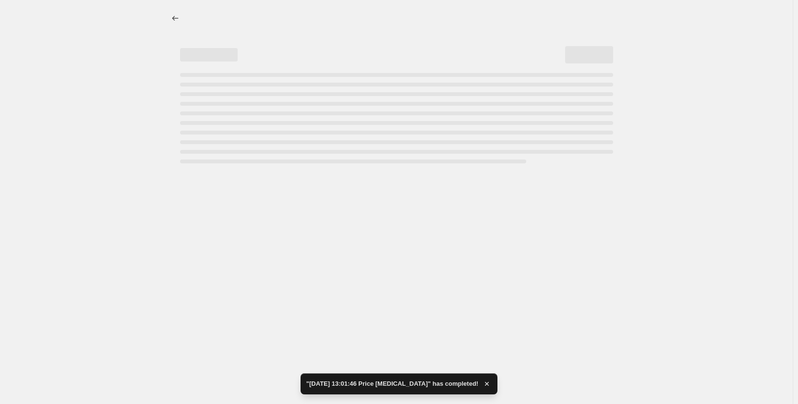
scroll to position [0, 0]
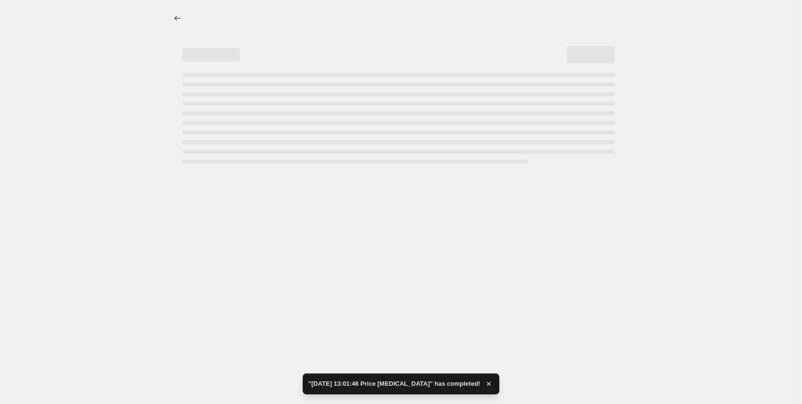
select select "percentage"
select select "pp"
select select "collection"
select select "percentage"
select select "pp"
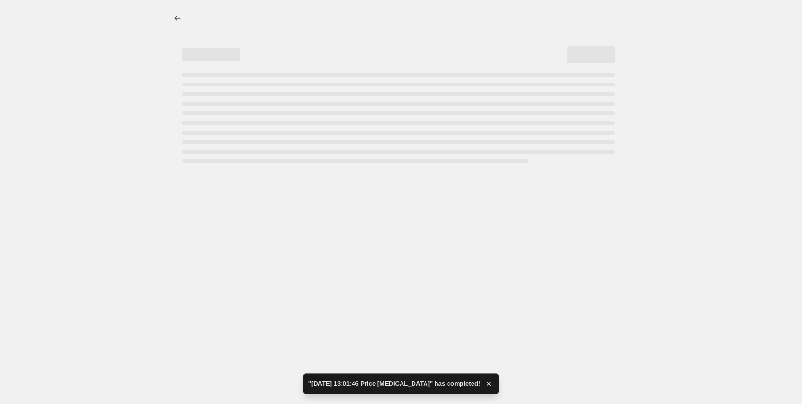
select select "collection"
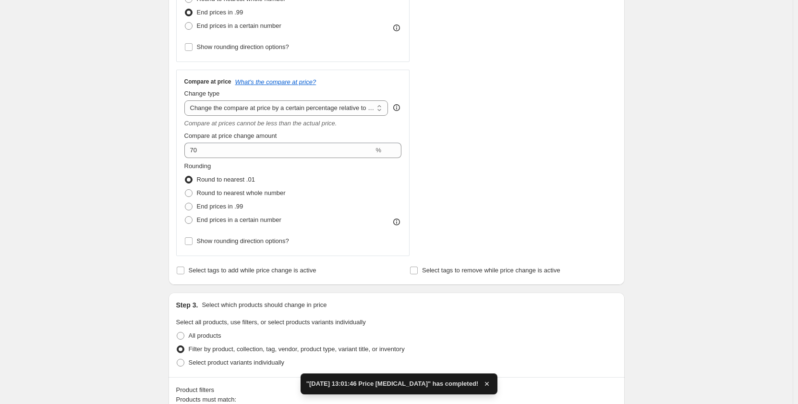
scroll to position [575, 0]
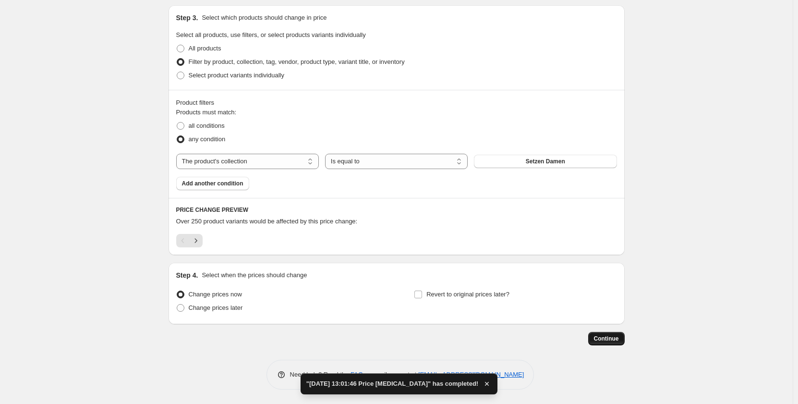
click at [608, 340] on span "Continue" at bounding box center [606, 338] width 25 height 8
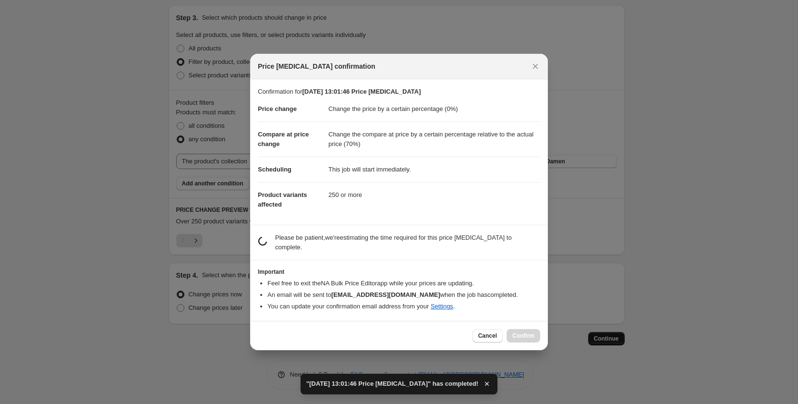
scroll to position [0, 0]
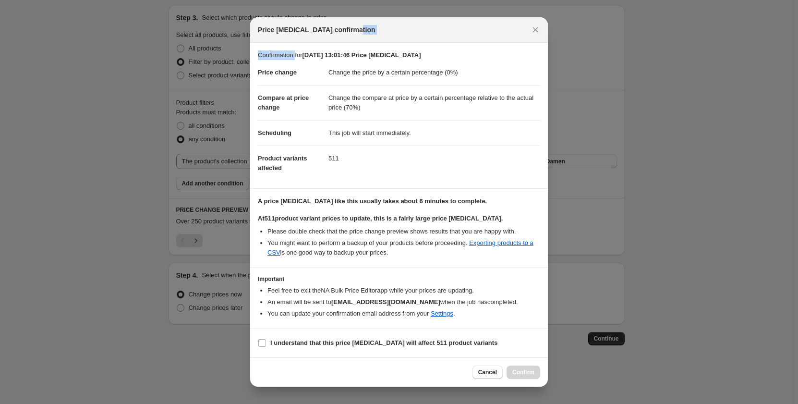
drag, startPoint x: 419, startPoint y: 29, endPoint x: 505, endPoint y: 41, distance: 86.3
click at [364, 48] on div "Price [MEDICAL_DATA] confirmation Confirmation for [DATE] 13:01:46 Price [MEDIC…" at bounding box center [399, 201] width 298 height 369
click at [537, 27] on icon "Close" at bounding box center [535, 30] width 10 height 10
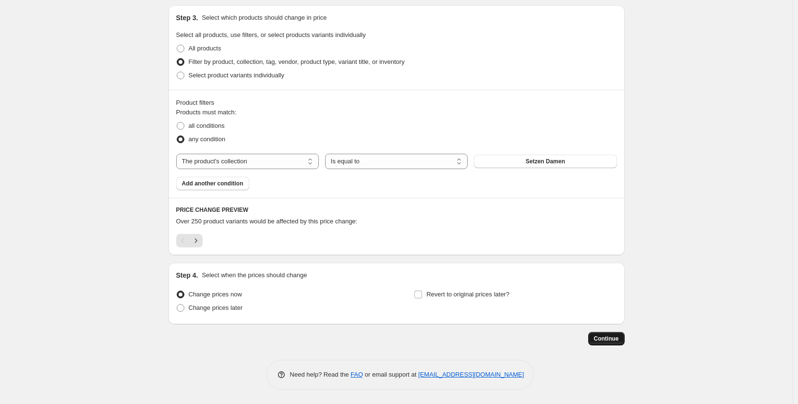
click at [601, 334] on button "Continue" at bounding box center [606, 338] width 36 height 13
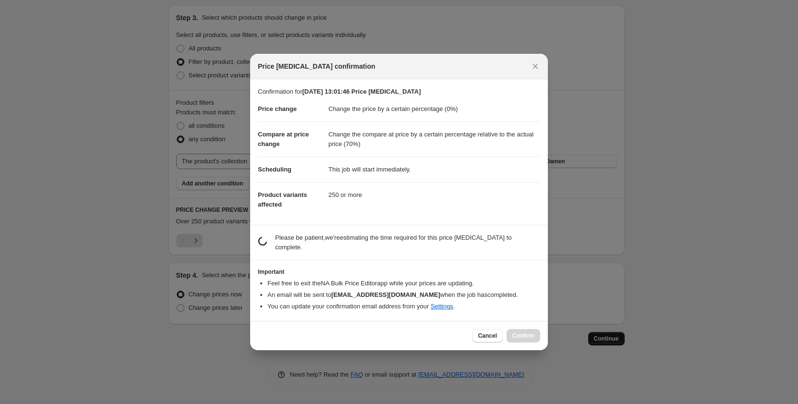
scroll to position [0, 0]
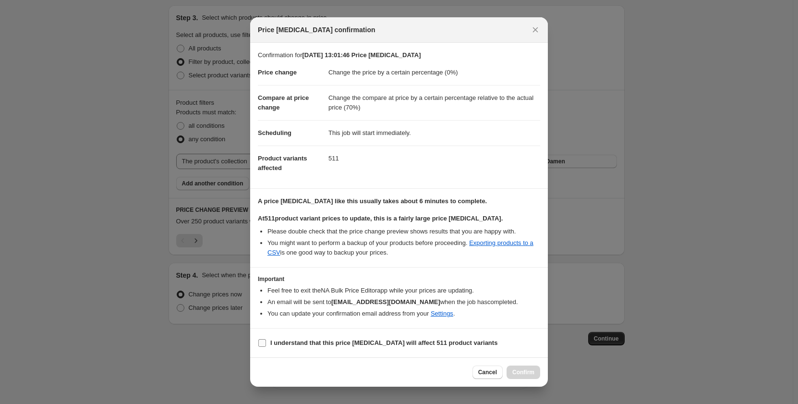
click at [280, 344] on b "I understand that this price [MEDICAL_DATA] will affect 511 product variants" at bounding box center [383, 342] width 227 height 7
click at [266, 344] on input "I understand that this price [MEDICAL_DATA] will affect 511 product variants" at bounding box center [262, 343] width 8 height 8
checkbox input "true"
click at [516, 373] on span "Confirm" at bounding box center [523, 372] width 22 height 8
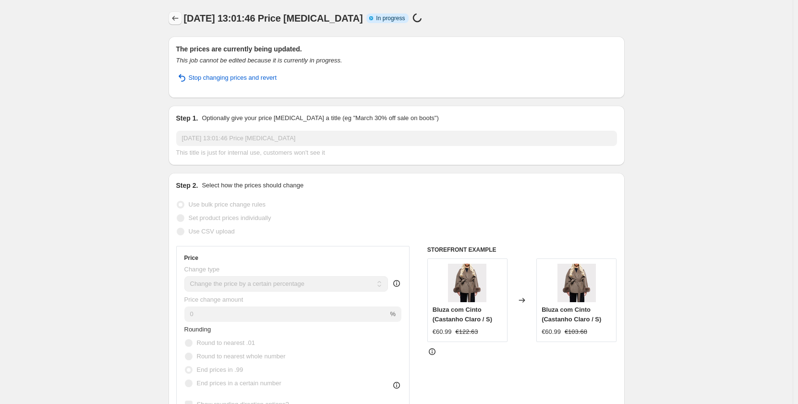
click at [180, 19] on icon "Price change jobs" at bounding box center [175, 18] width 10 height 10
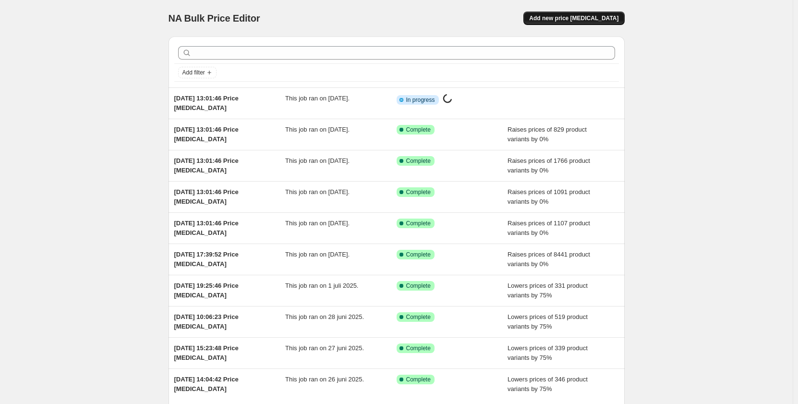
click at [602, 16] on span "Add new price [MEDICAL_DATA]" at bounding box center [573, 18] width 89 height 8
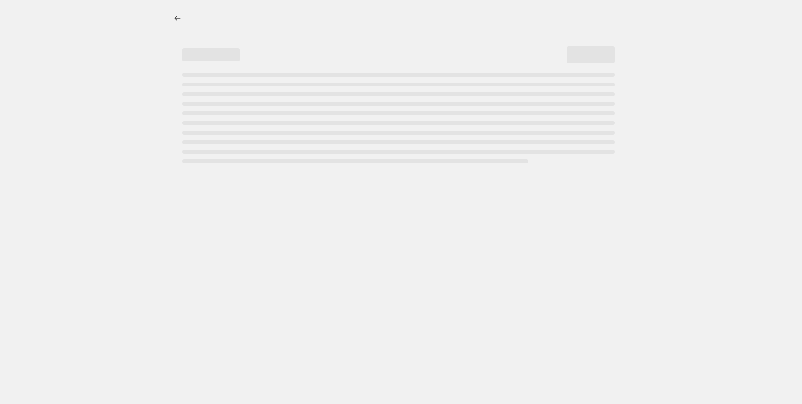
select select "percentage"
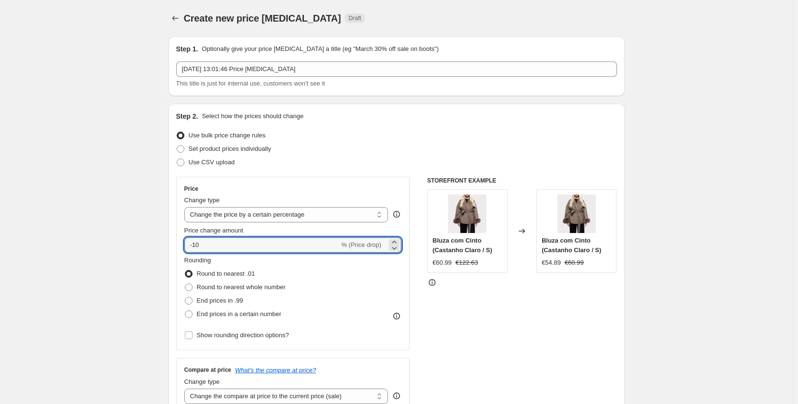
drag, startPoint x: 182, startPoint y: 246, endPoint x: 174, endPoint y: 244, distance: 8.5
click at [174, 244] on div "Step 2. Select how the prices should change Use bulk price change rules Set pro…" at bounding box center [396, 272] width 456 height 337
type input "0"
click at [207, 301] on span "End prices in .99" at bounding box center [220, 300] width 47 height 7
click at [185, 297] on input "End prices in .99" at bounding box center [185, 297] width 0 height 0
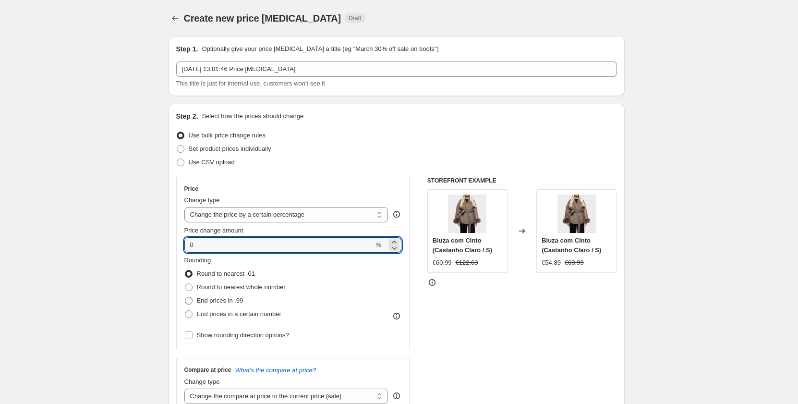
radio input "true"
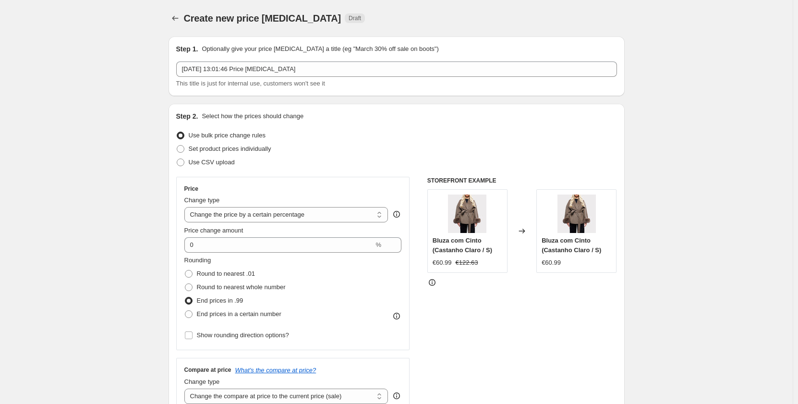
scroll to position [240, 0]
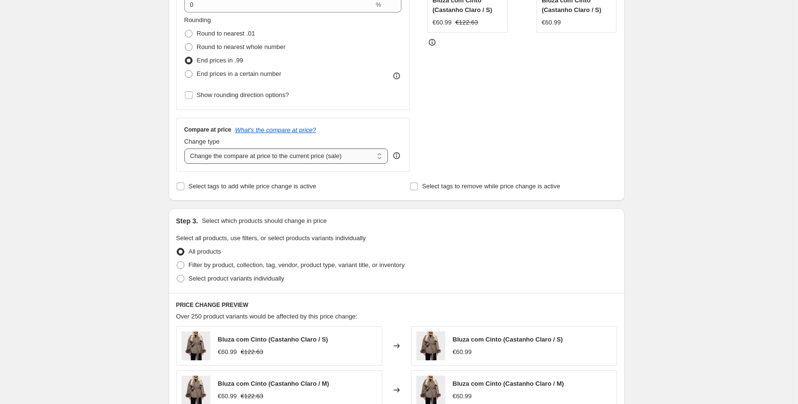
click at [285, 160] on select "Change the compare at price to the current price (sale) Change the compare at p…" at bounding box center [286, 155] width 204 height 15
select select "pp"
click at [186, 148] on select "Change the compare at price to the current price (sale) Change the compare at p…" at bounding box center [286, 155] width 204 height 15
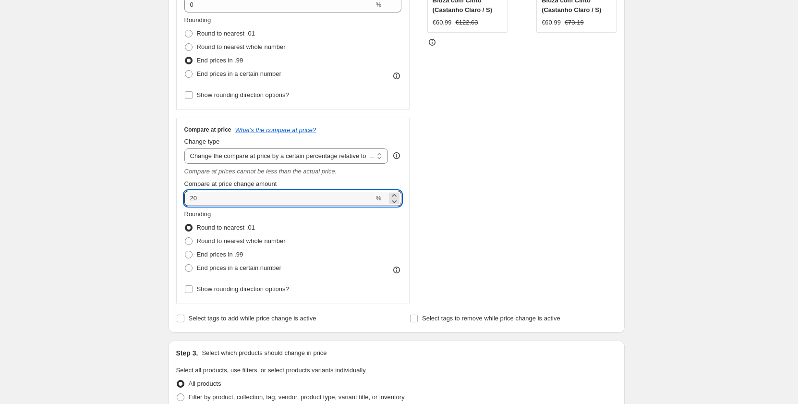
drag, startPoint x: 183, startPoint y: 204, endPoint x: 157, endPoint y: 201, distance: 26.6
click at [157, 201] on div "Create new price [MEDICAL_DATA]. This page is ready Create new price [MEDICAL_D…" at bounding box center [396, 305] width 792 height 1091
type input "90"
click at [240, 240] on span "Round to nearest whole number" at bounding box center [241, 240] width 89 height 7
click at [185, 238] on input "Round to nearest whole number" at bounding box center [185, 237] width 0 height 0
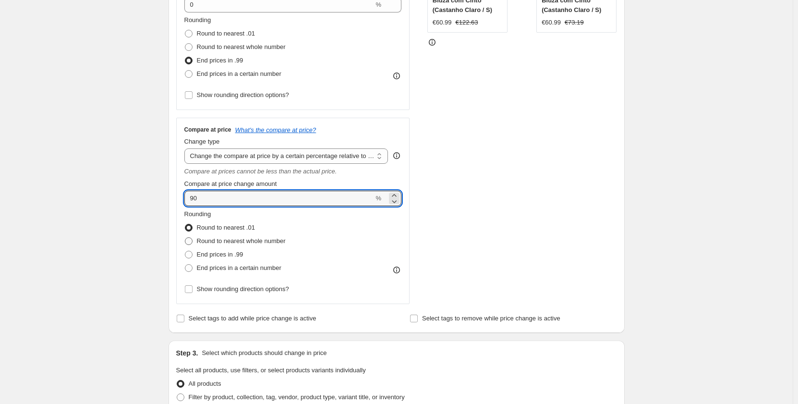
radio input "true"
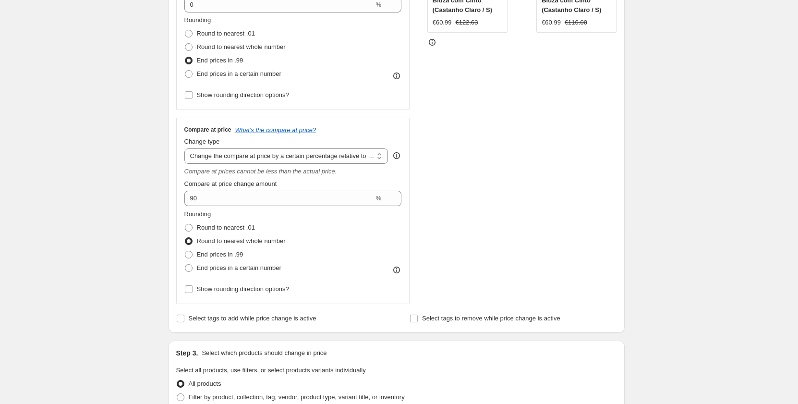
scroll to position [432, 0]
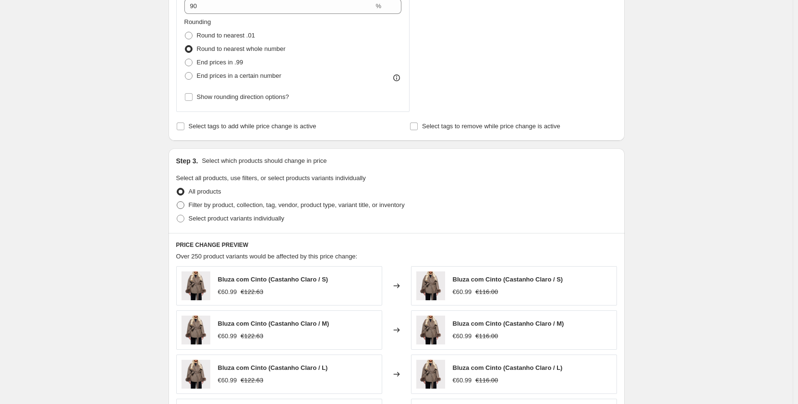
click at [240, 208] on span "Filter by product, collection, tag, vendor, product type, variant title, or inv…" at bounding box center [297, 204] width 216 height 7
click at [177, 202] on input "Filter by product, collection, tag, vendor, product type, variant title, or inv…" at bounding box center [177, 201] width 0 height 0
radio input "true"
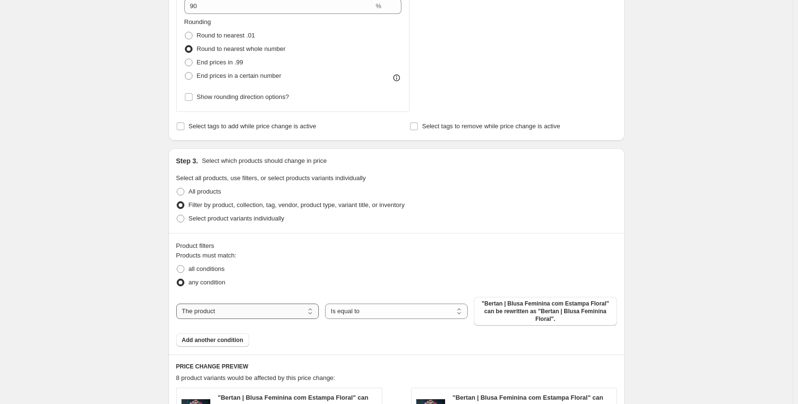
drag, startPoint x: 250, startPoint y: 305, endPoint x: 257, endPoint y: 311, distance: 9.2
click at [251, 306] on select "The product The product's collection The product's tag The product's vendor The…" at bounding box center [247, 310] width 143 height 15
select select "collection"
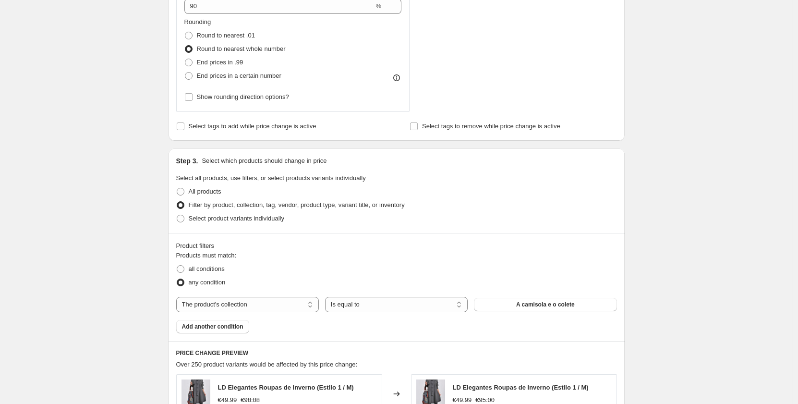
click at [546, 304] on span "A camisola e o colete" at bounding box center [545, 304] width 59 height 8
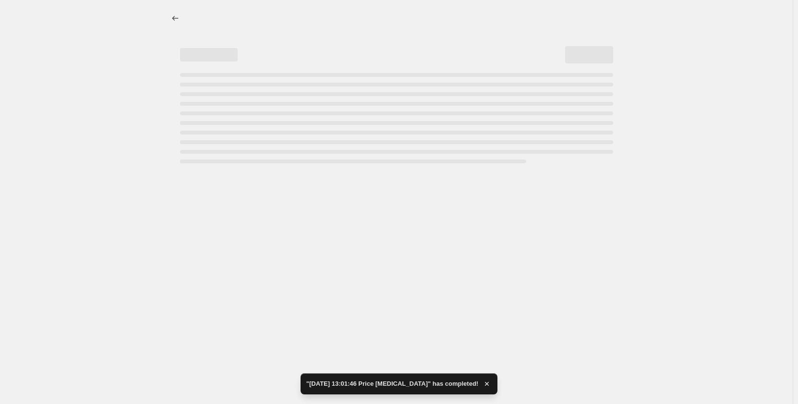
scroll to position [0, 0]
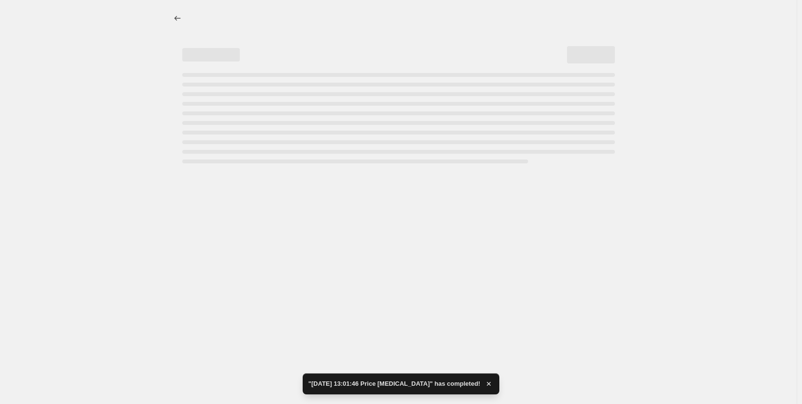
select select "percentage"
select select "pp"
select select "collection"
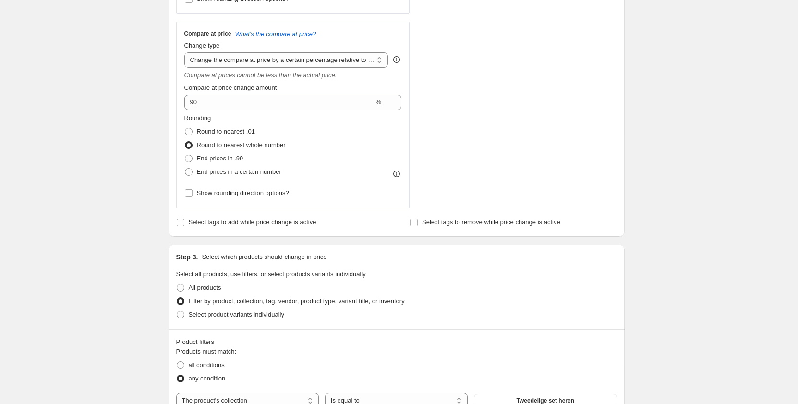
scroll to position [575, 0]
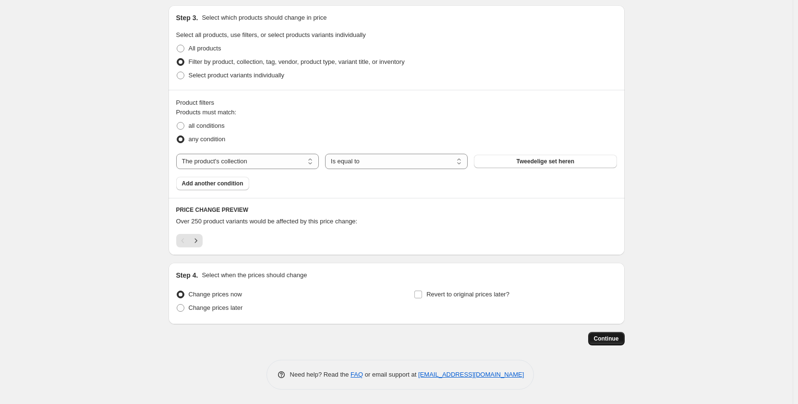
click at [611, 337] on span "Continue" at bounding box center [606, 338] width 25 height 8
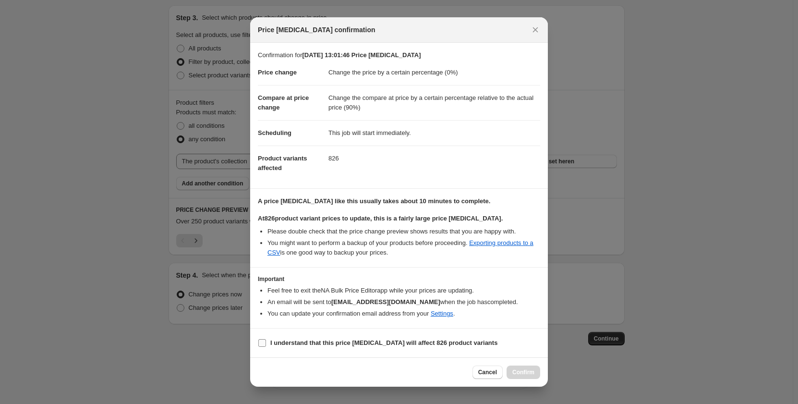
click at [295, 339] on b "I understand that this price [MEDICAL_DATA] will affect 826 product variants" at bounding box center [383, 342] width 227 height 7
click at [266, 339] on input "I understand that this price [MEDICAL_DATA] will affect 826 product variants" at bounding box center [262, 343] width 8 height 8
checkbox input "true"
click at [528, 367] on button "Confirm" at bounding box center [523, 371] width 34 height 13
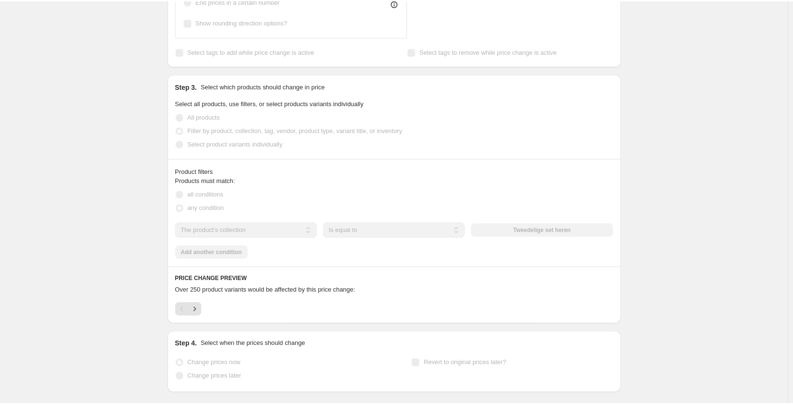
scroll to position [600, 0]
